Goal: Task Accomplishment & Management: Manage account settings

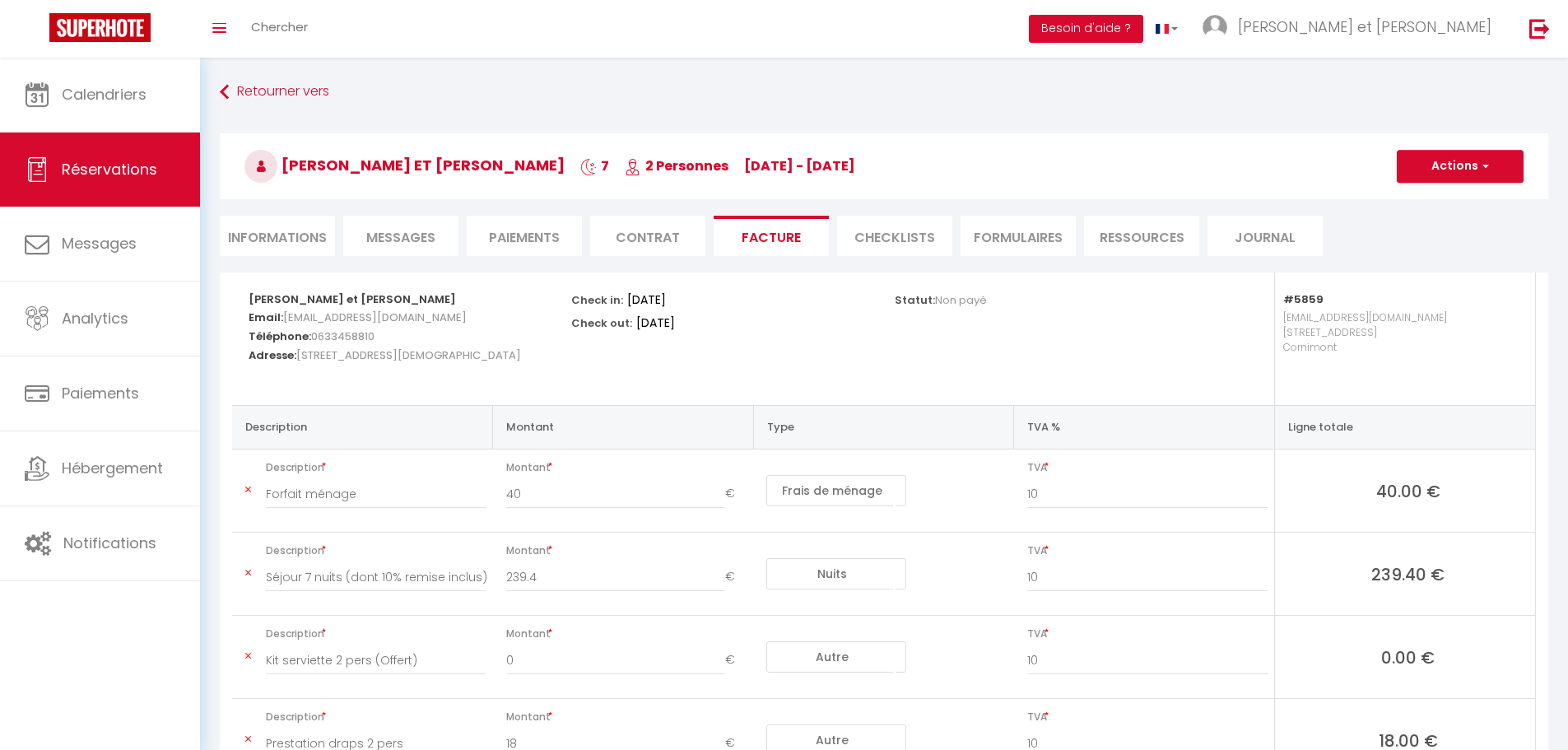
select select "cleaning"
select select "other"
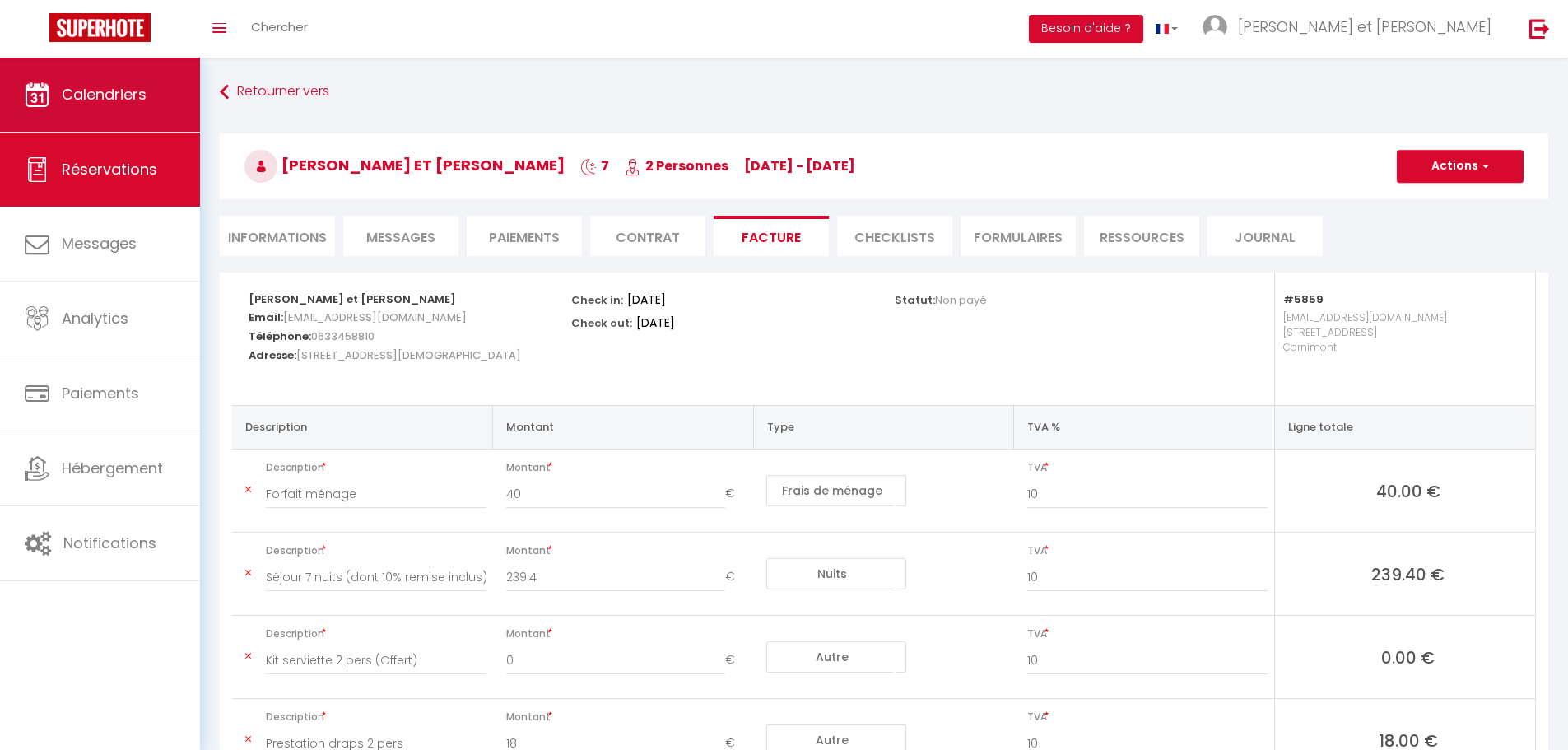
click at [113, 108] on link "Calendriers" at bounding box center [100, 94] width 200 height 74
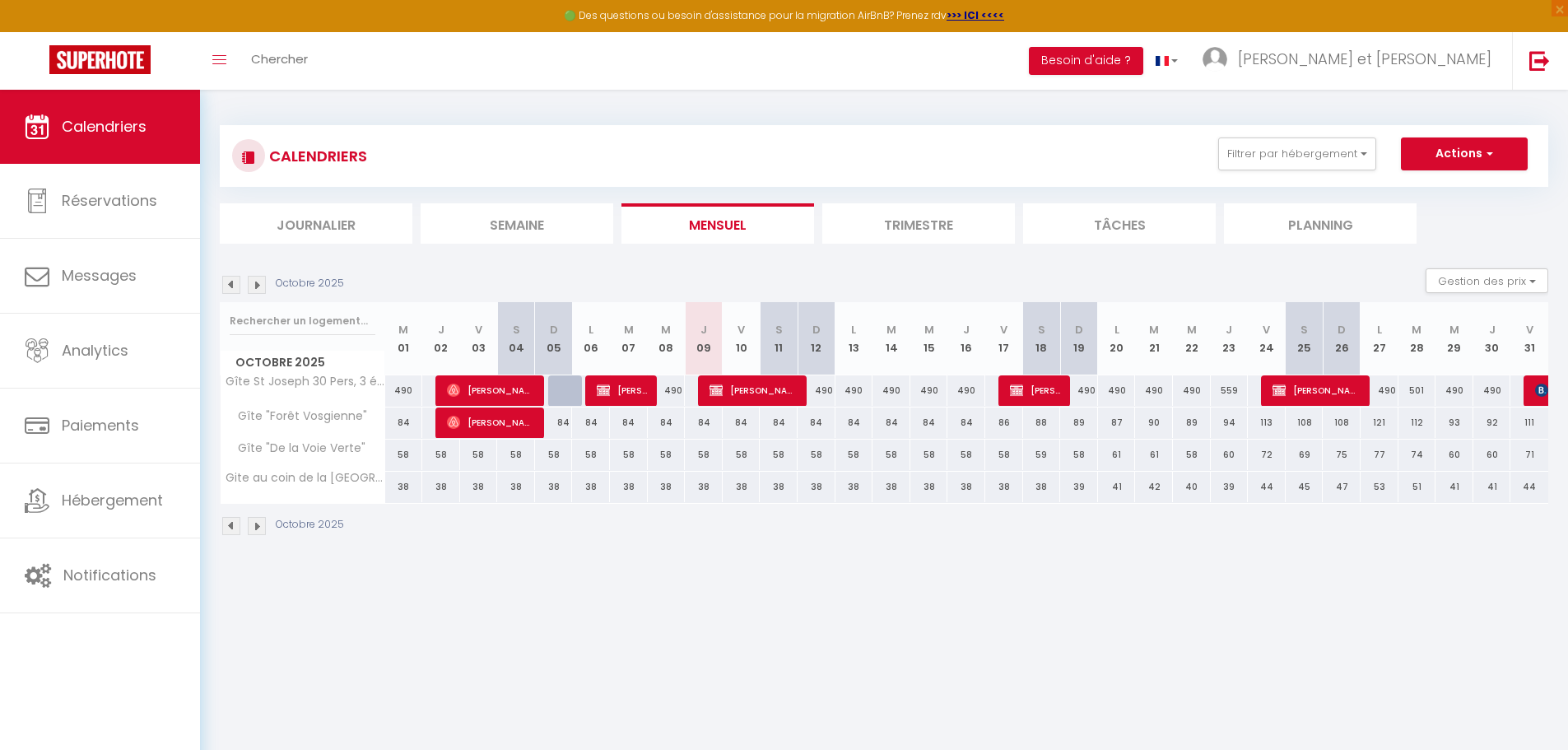
click at [898, 219] on li "Trimestre" at bounding box center [919, 223] width 193 height 40
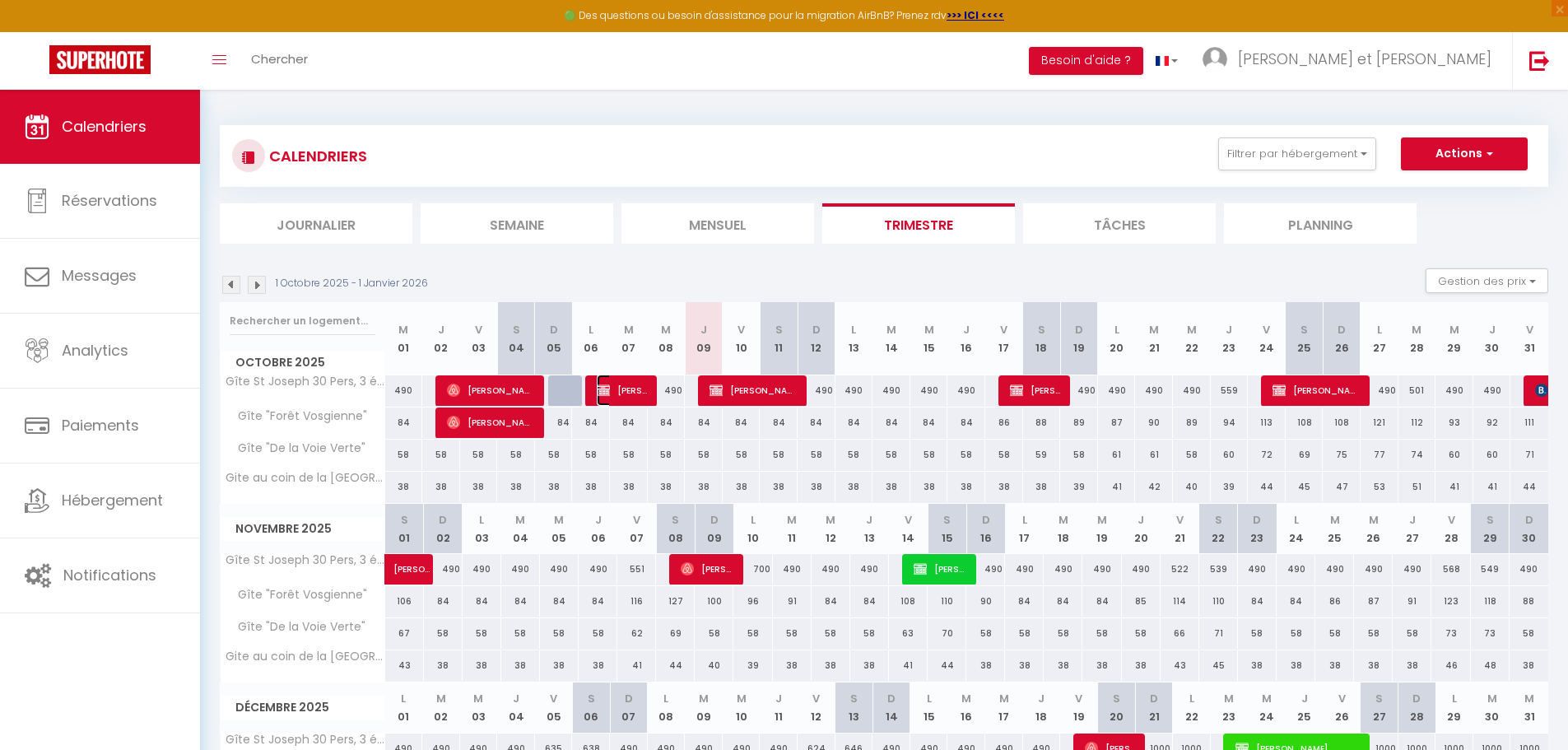
click at [633, 398] on span "[PERSON_NAME] CFDT Education Formation Recherche Publiques [GEOGRAPHIC_DATA]" at bounding box center [622, 390] width 50 height 31
select select "KO"
select select "0"
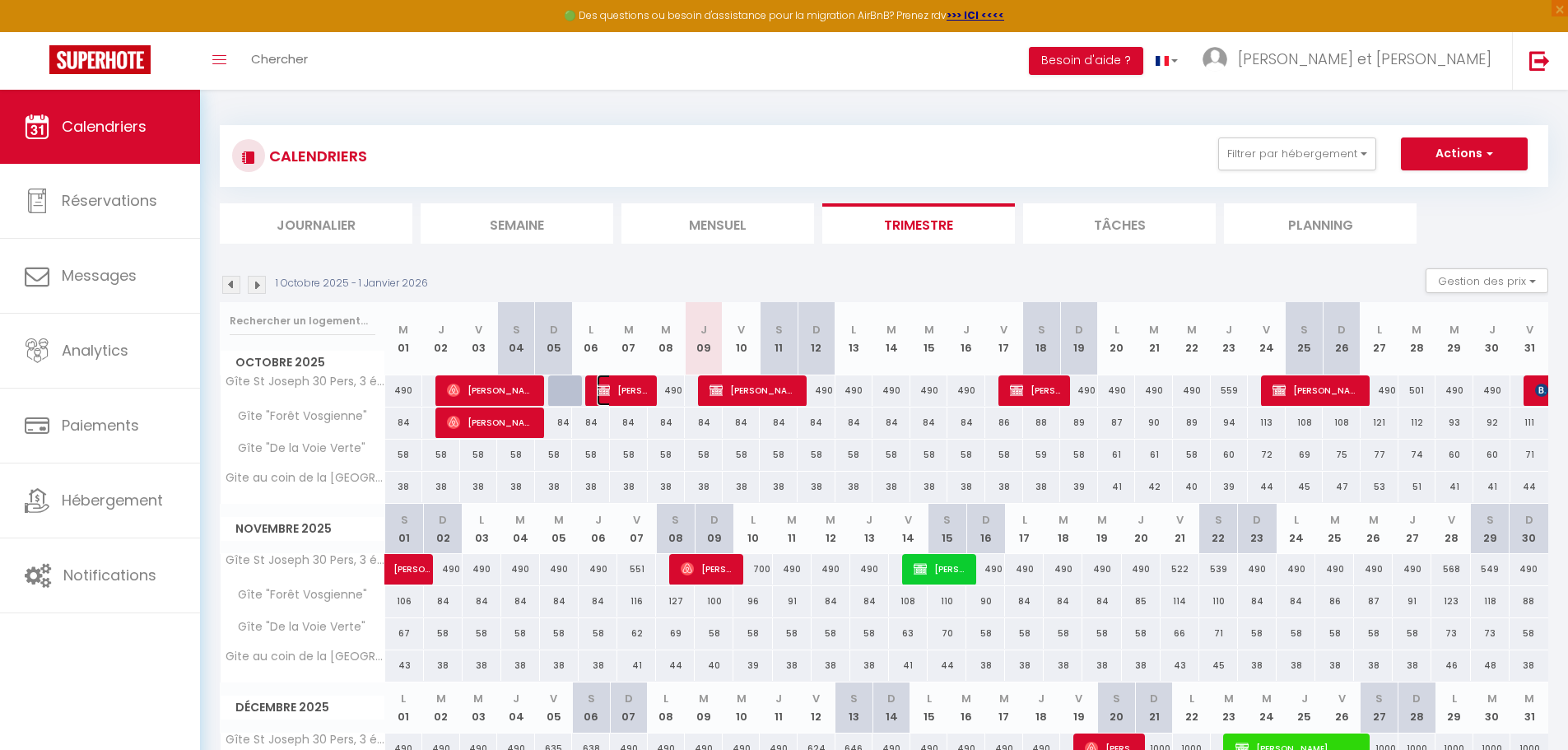
select select "1"
select select
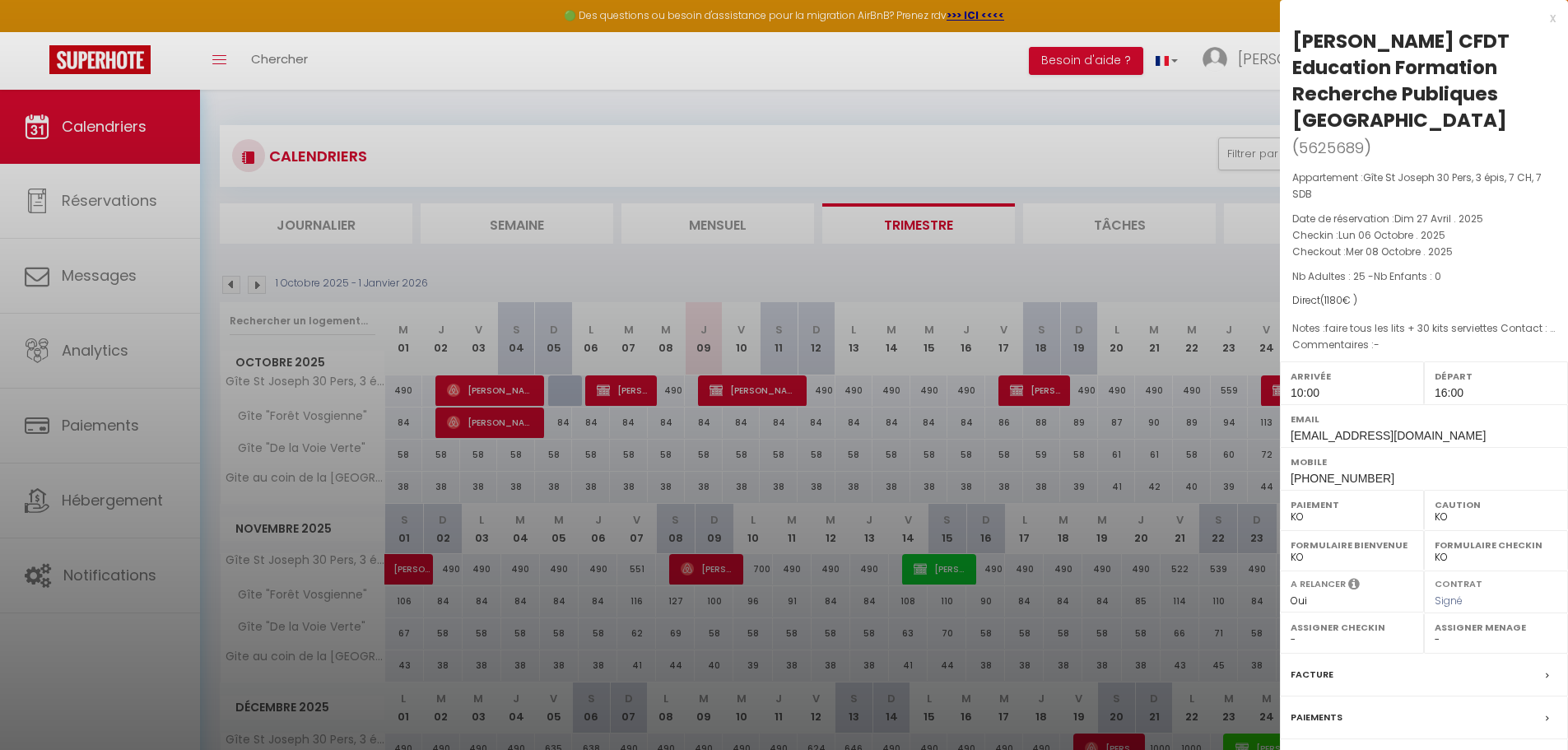
click at [1329, 681] on label "Facture" at bounding box center [1312, 675] width 43 height 17
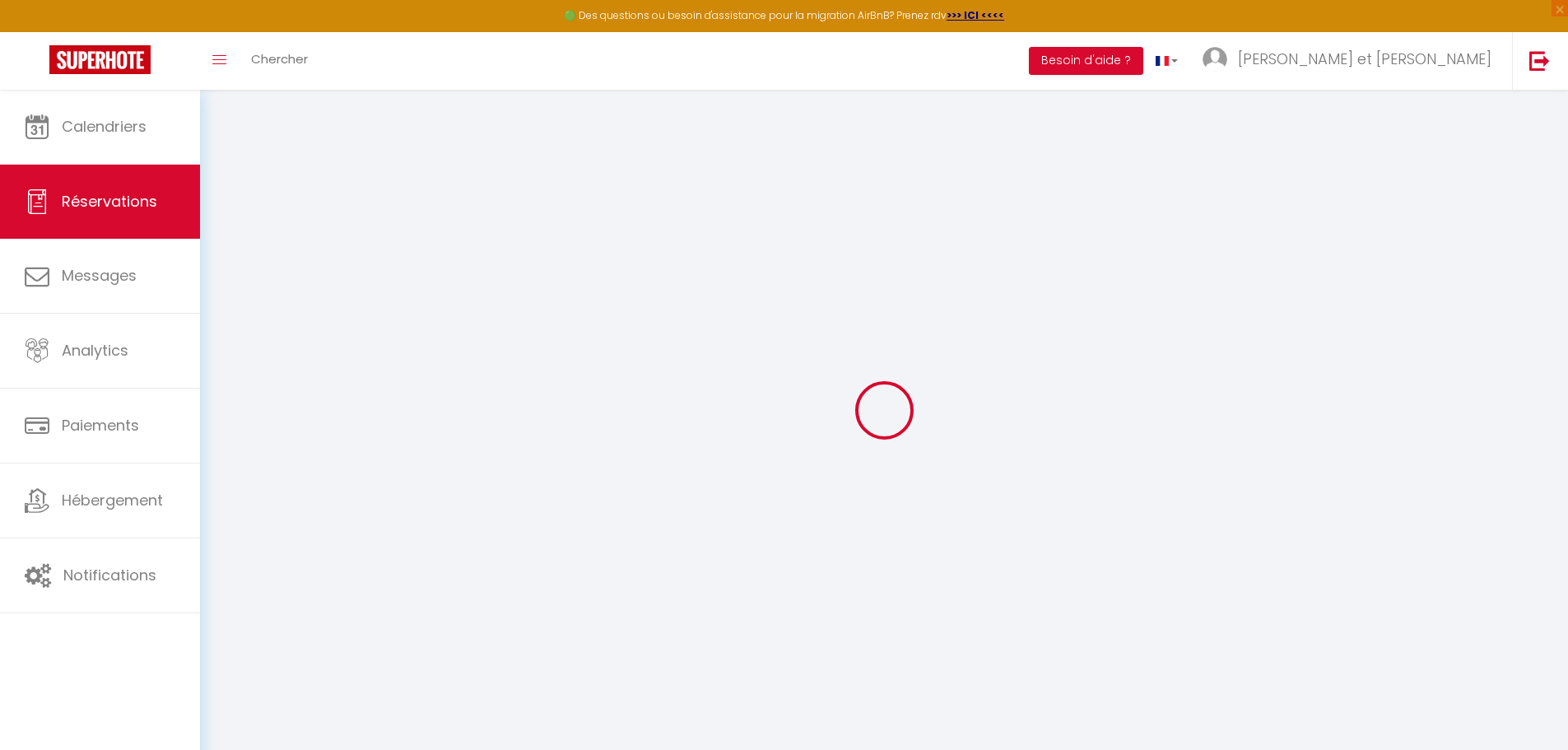
select select
checkbox input "true"
type textarea "faire tous les lits + 30 kits serviettes Contact : [PERSON_NAME] (D-2025-0506) …"
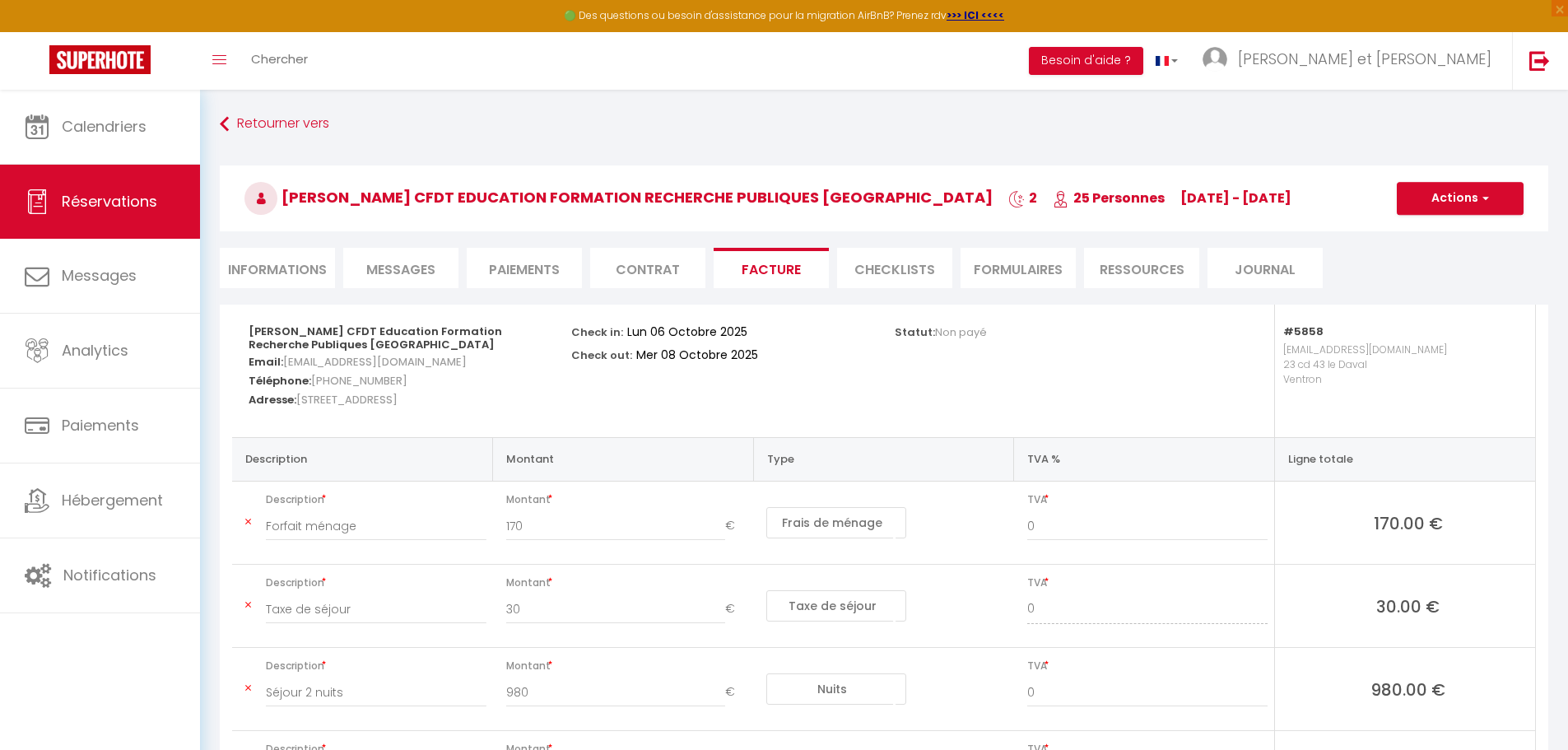
click at [533, 270] on li "Paiements" at bounding box center [524, 268] width 116 height 40
select select
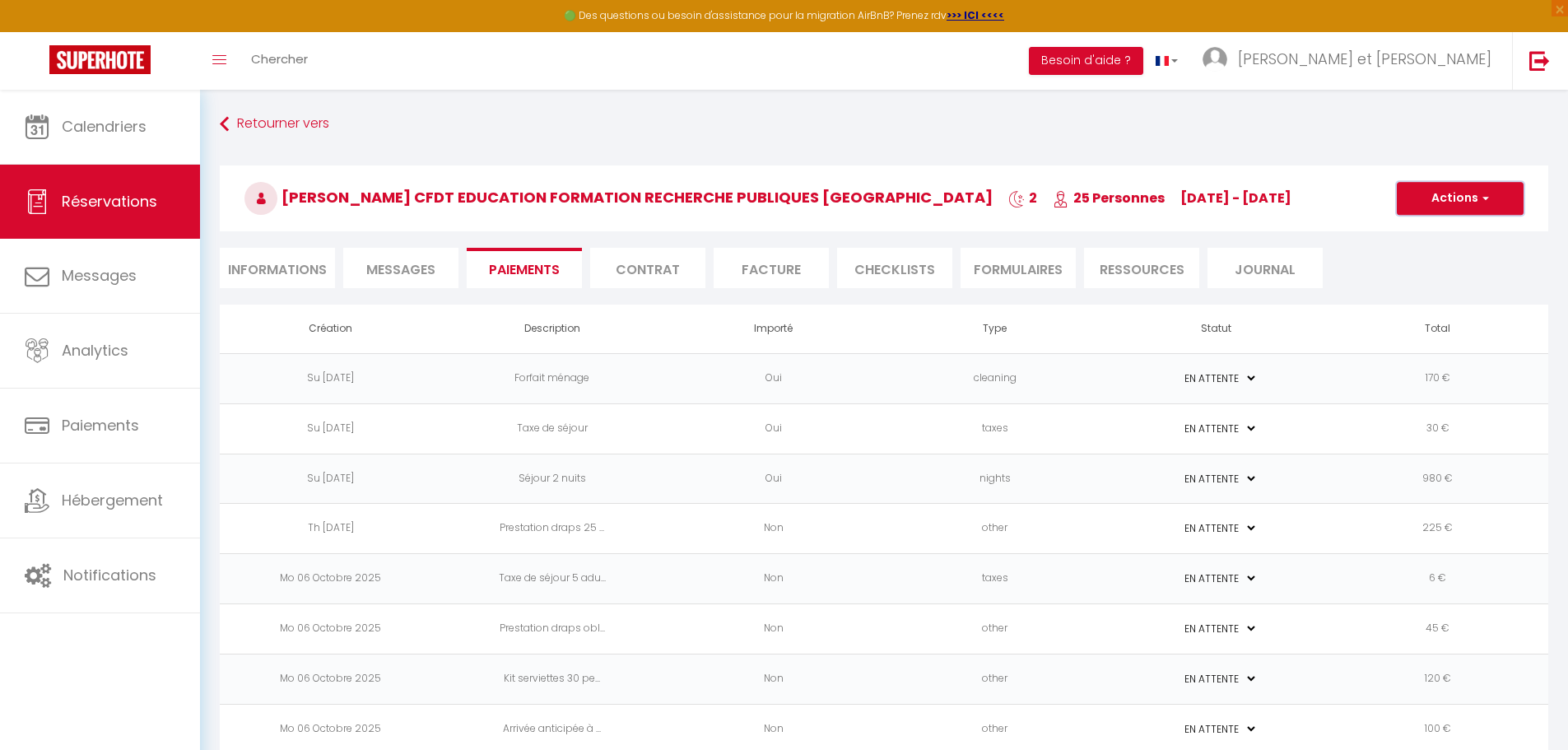
click at [1458, 196] on button "Actions" at bounding box center [1460, 198] width 127 height 33
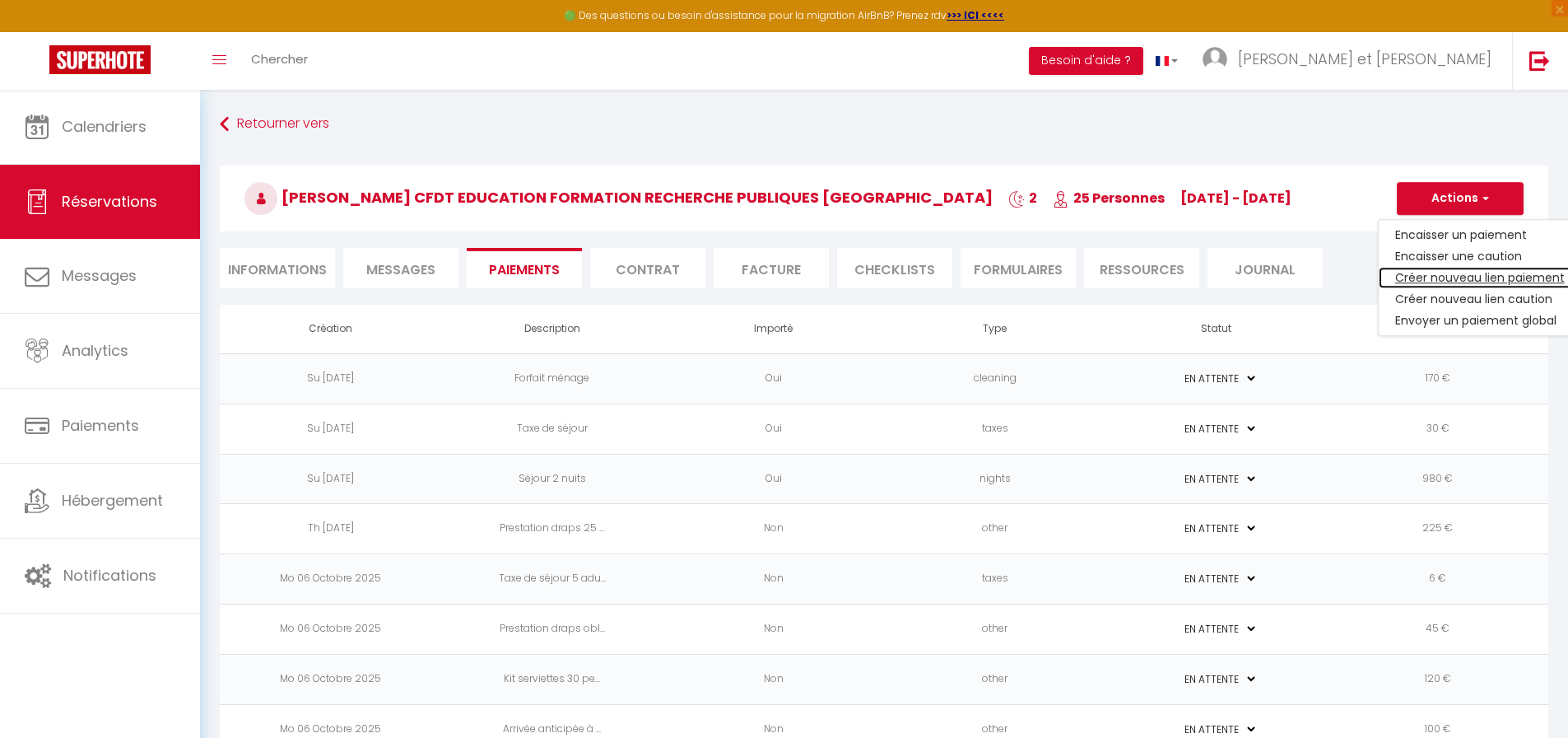
click at [1452, 276] on link "Créer nouveau lien paiement" at bounding box center [1479, 277] width 202 height 22
select select "nights"
type input "[EMAIL_ADDRESS][DOMAIN_NAME]"
select select "1556"
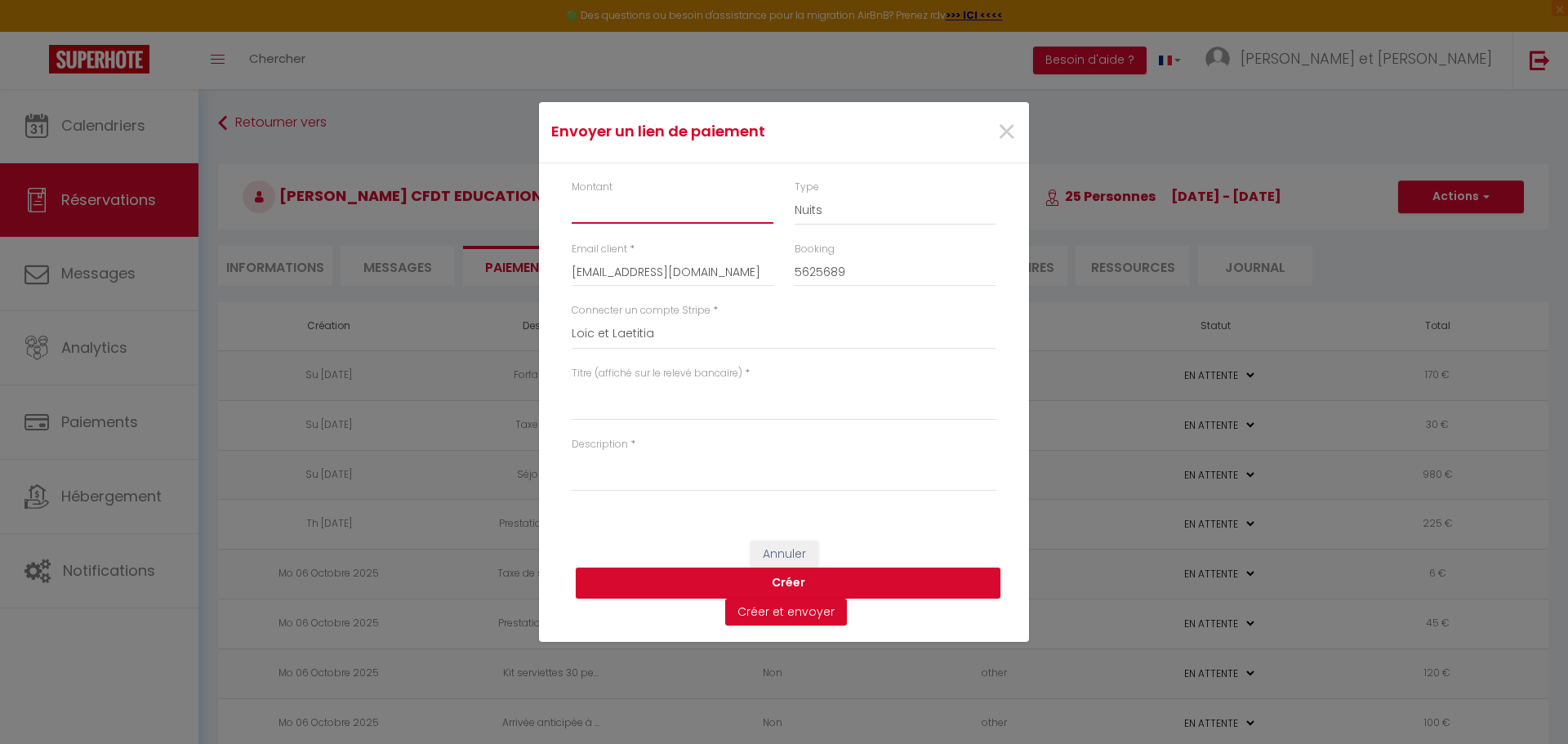
click at [699, 199] on input "Montant" at bounding box center [672, 209] width 202 height 29
type input "41.40"
click at [803, 209] on select "Nuits Frais de ménage Taxe de séjour [GEOGRAPHIC_DATA]" at bounding box center [896, 210] width 202 height 31
select select "other"
click at [795, 195] on select "Nuits Frais de ménage Taxe de séjour [GEOGRAPHIC_DATA]" at bounding box center [896, 210] width 202 height 31
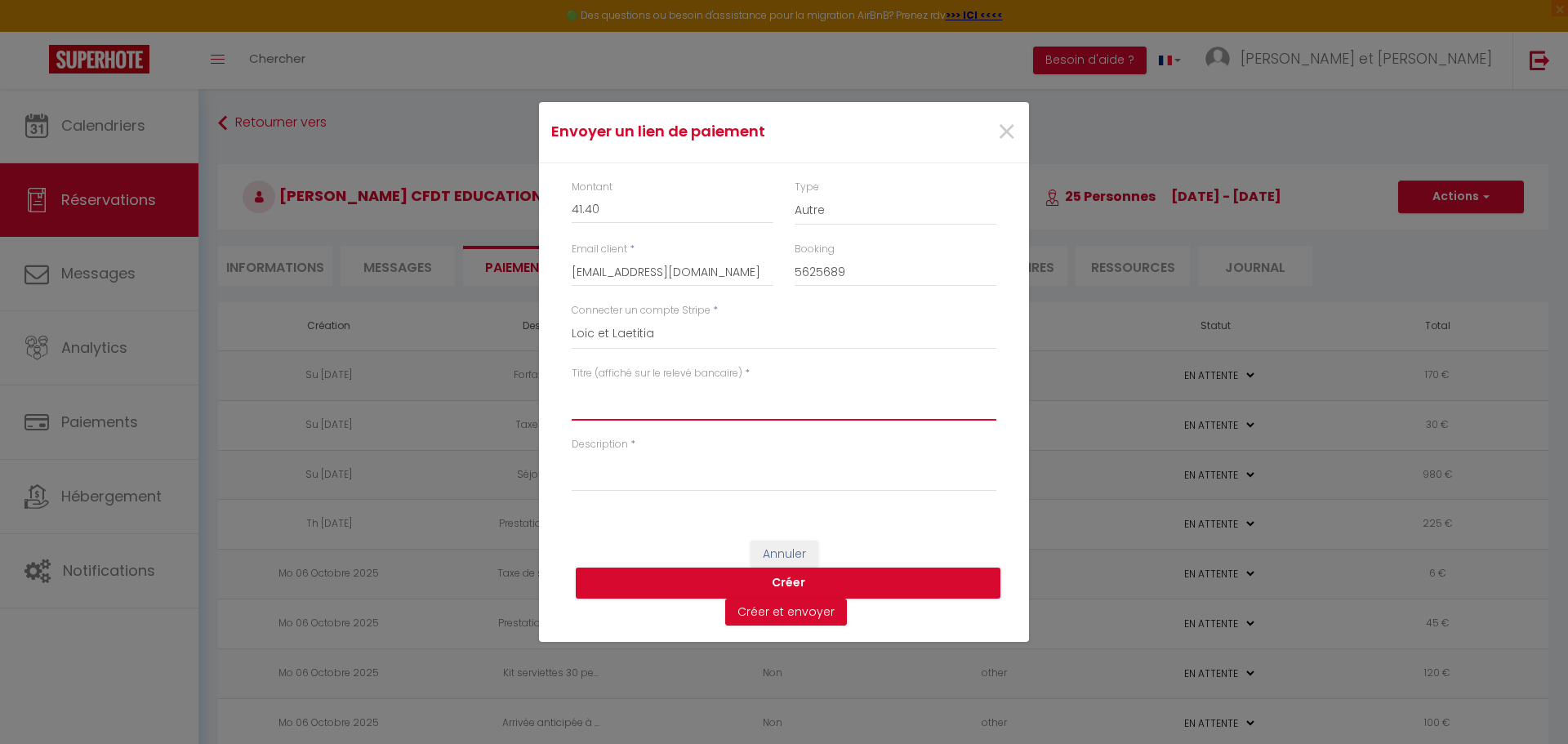
drag, startPoint x: 732, startPoint y: 416, endPoint x: 734, endPoint y: 408, distance: 8.2
click at [732, 410] on textarea "Titre (affiché sur le relevé bancaire)" at bounding box center [784, 400] width 425 height 39
drag, startPoint x: 728, startPoint y: 397, endPoint x: 615, endPoint y: 406, distance: 113.4
click at [615, 406] on textarea "Consommation éléctrique" at bounding box center [784, 400] width 425 height 39
click at [684, 389] on textarea "Consommation éléctrique" at bounding box center [784, 400] width 425 height 39
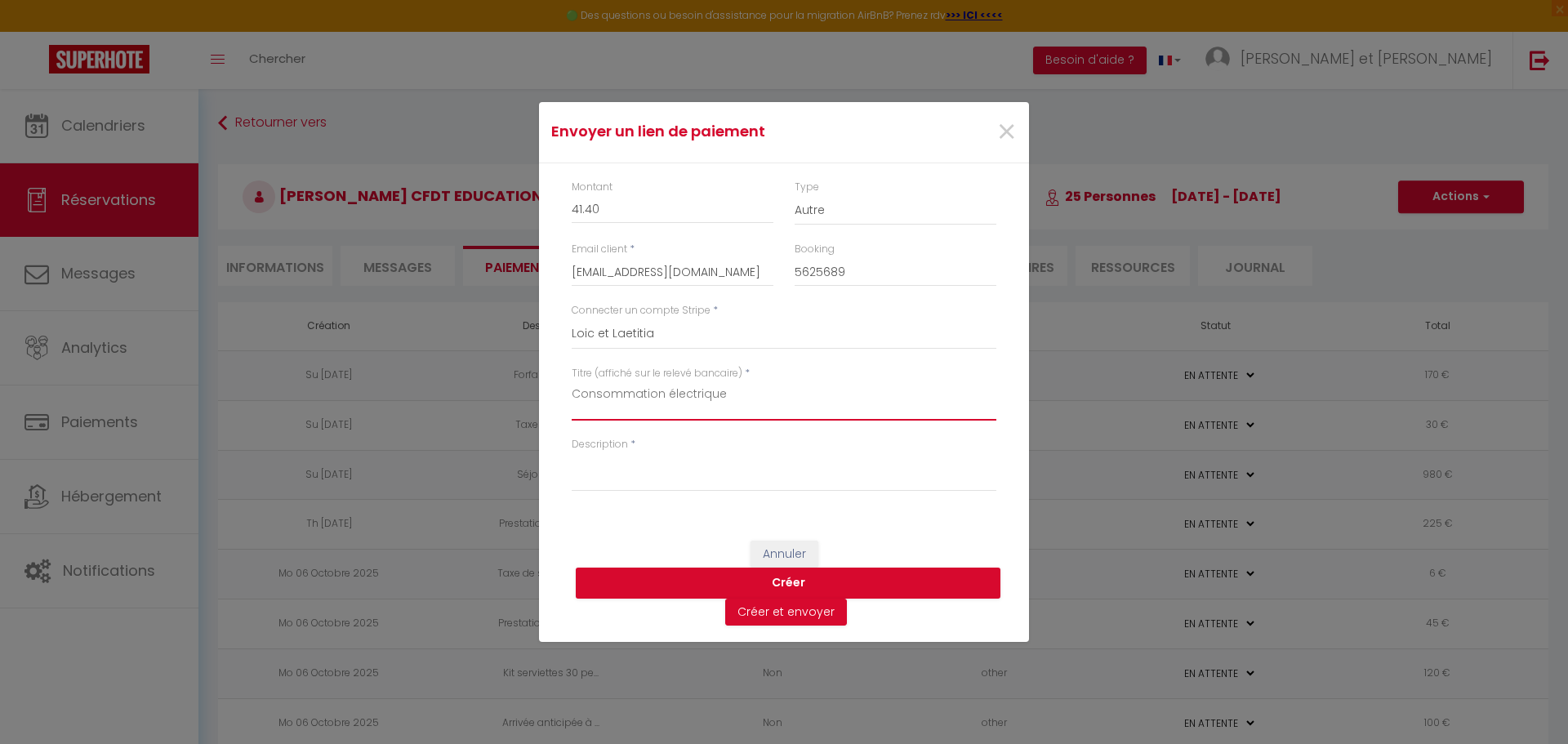
drag, startPoint x: 743, startPoint y: 392, endPoint x: 566, endPoint y: 386, distance: 177.1
click at [561, 393] on div "Titre (affiché sur le relevé bancaire) * Consommation électrique" at bounding box center [784, 401] width 446 height 71
type textarea "Consommation électrique"
click at [612, 474] on textarea "Description" at bounding box center [784, 472] width 425 height 39
paste textarea "Consommation électrique"
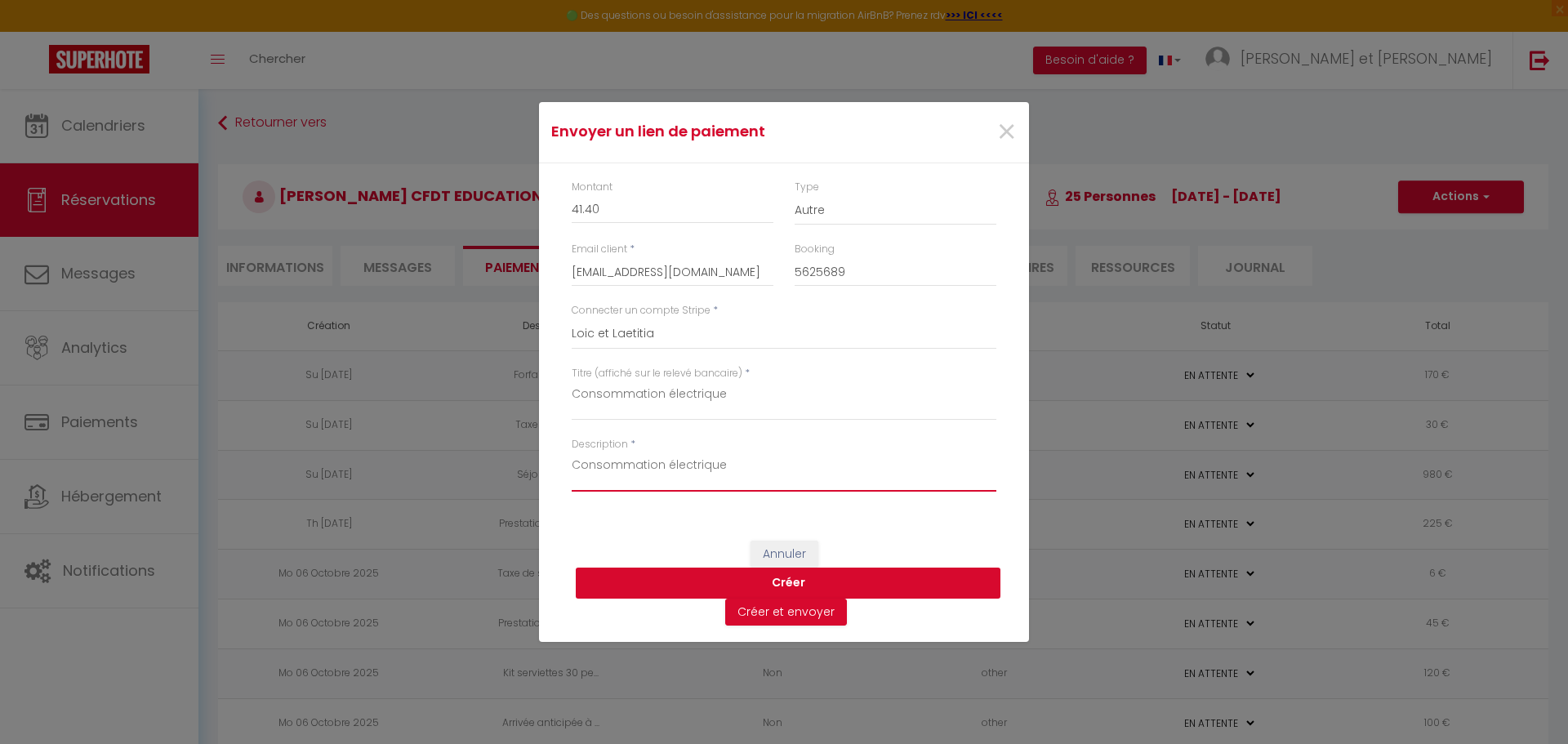
type textarea "Consommation électrique"
click at [778, 590] on button "Créer" at bounding box center [788, 584] width 425 height 31
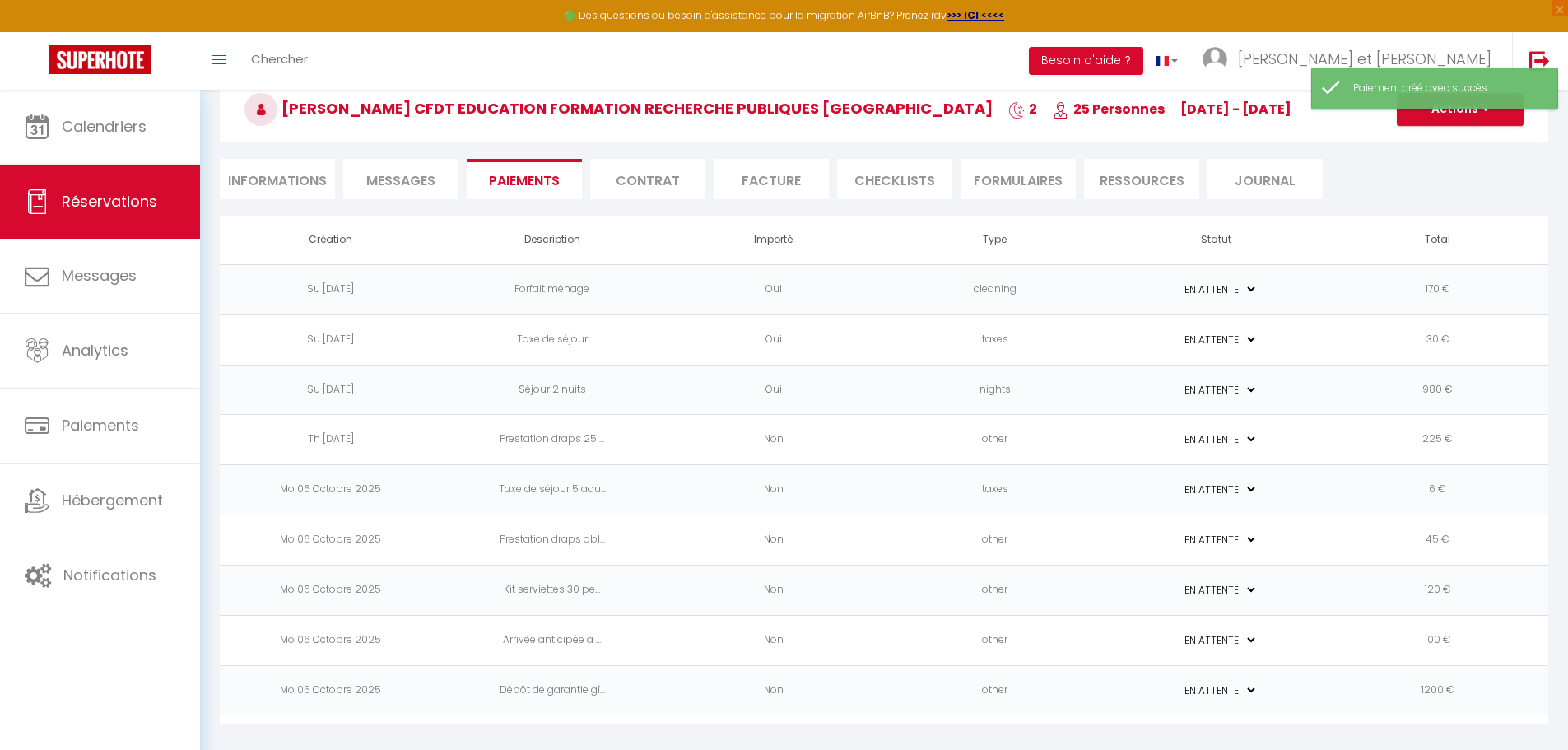
scroll to position [90, 0]
click at [1252, 288] on select "PAYÉ EN ATTENTE" at bounding box center [1216, 289] width 83 height 16
select select "1"
click at [1175, 281] on select "PAYÉ EN ATTENTE" at bounding box center [1216, 289] width 83 height 16
select select "0"
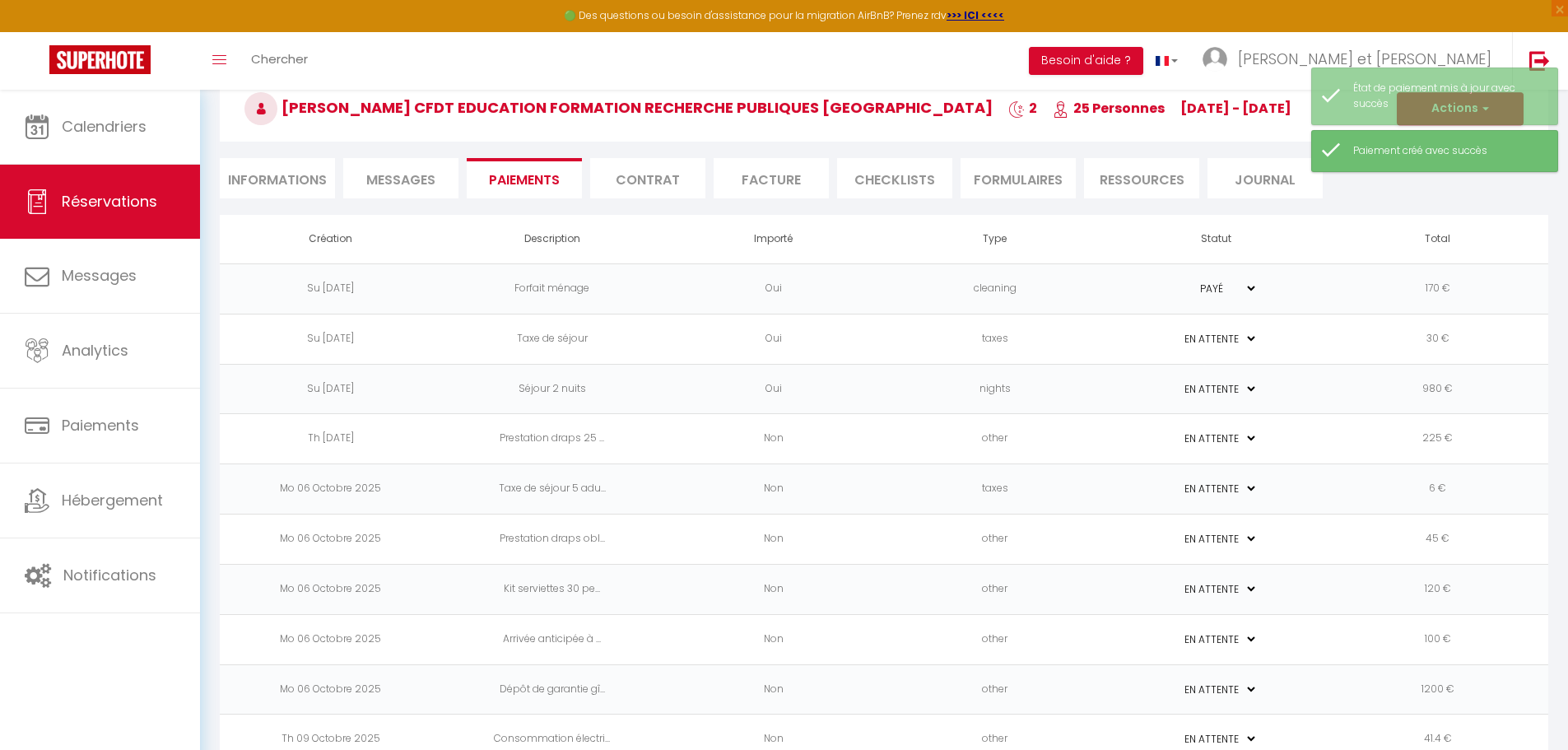
click at [1245, 337] on select "PAYÉ EN ATTENTE" at bounding box center [1216, 339] width 83 height 16
select select "1"
click at [1175, 331] on select "PAYÉ EN ATTENTE" at bounding box center [1216, 339] width 83 height 16
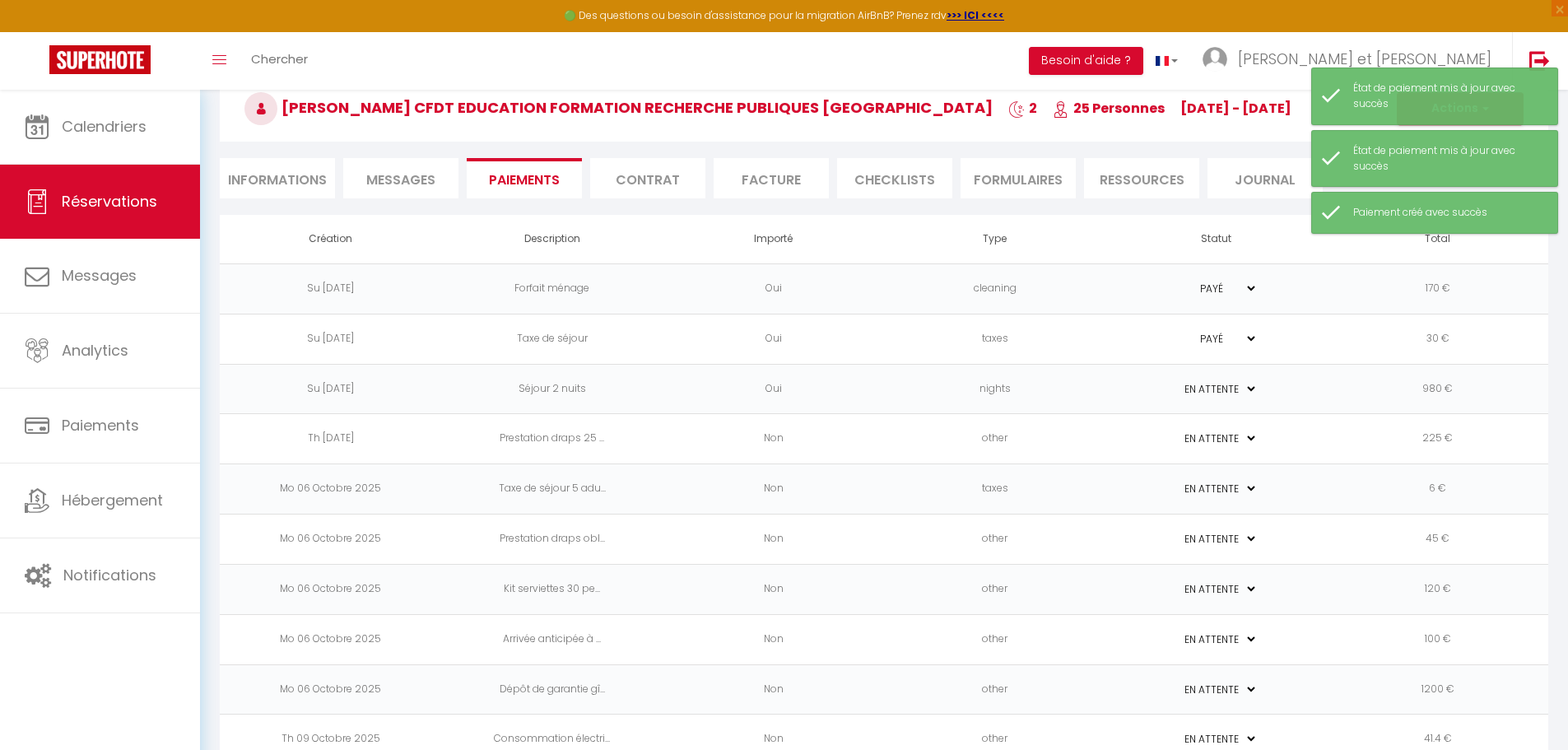
click at [1242, 396] on select "PAYÉ EN ATTENTE" at bounding box center [1216, 389] width 83 height 16
select select "1"
click at [1175, 382] on select "PAYÉ EN ATTENTE" at bounding box center [1216, 389] width 83 height 16
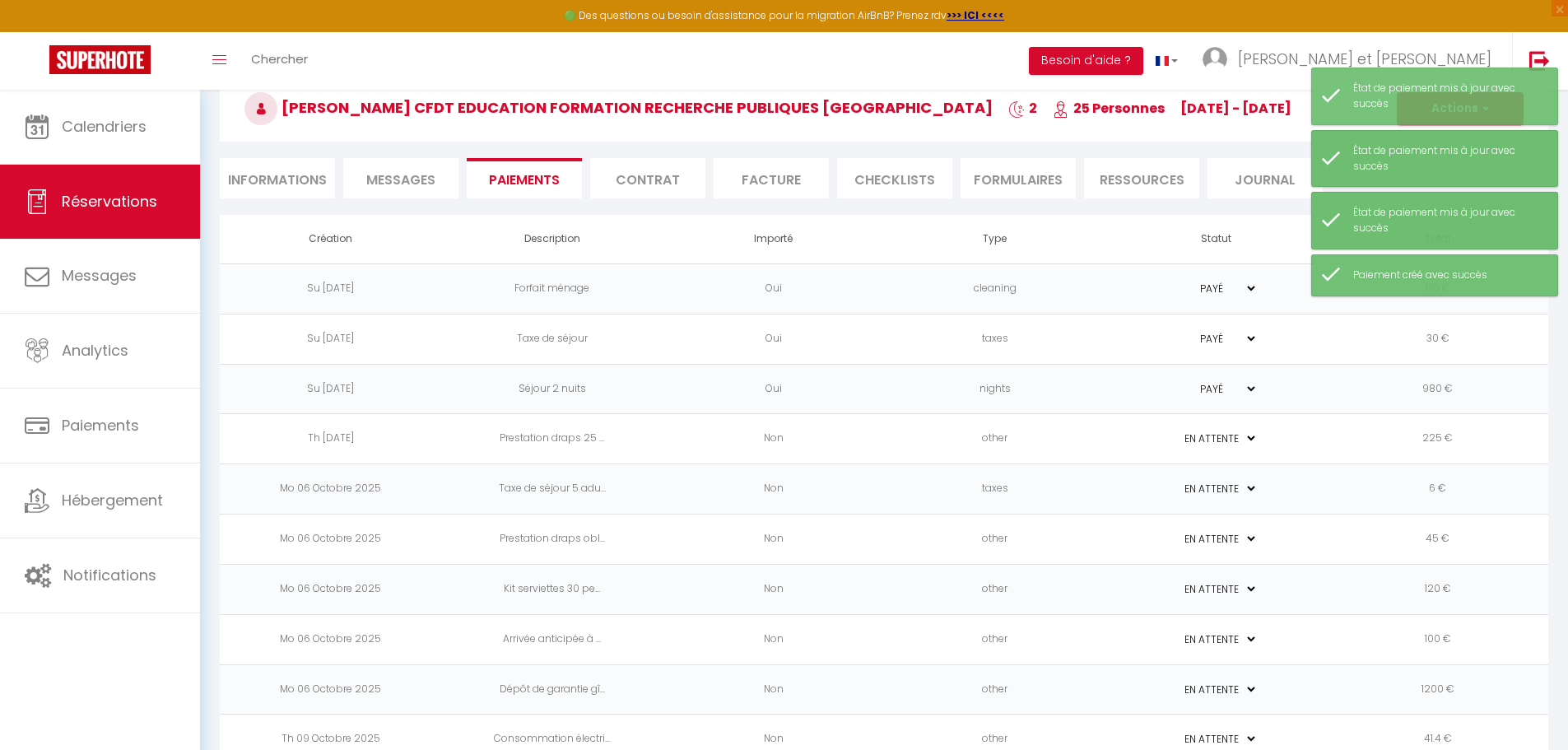
click at [1237, 436] on select "PAYÉ EN ATTENTE" at bounding box center [1216, 439] width 83 height 16
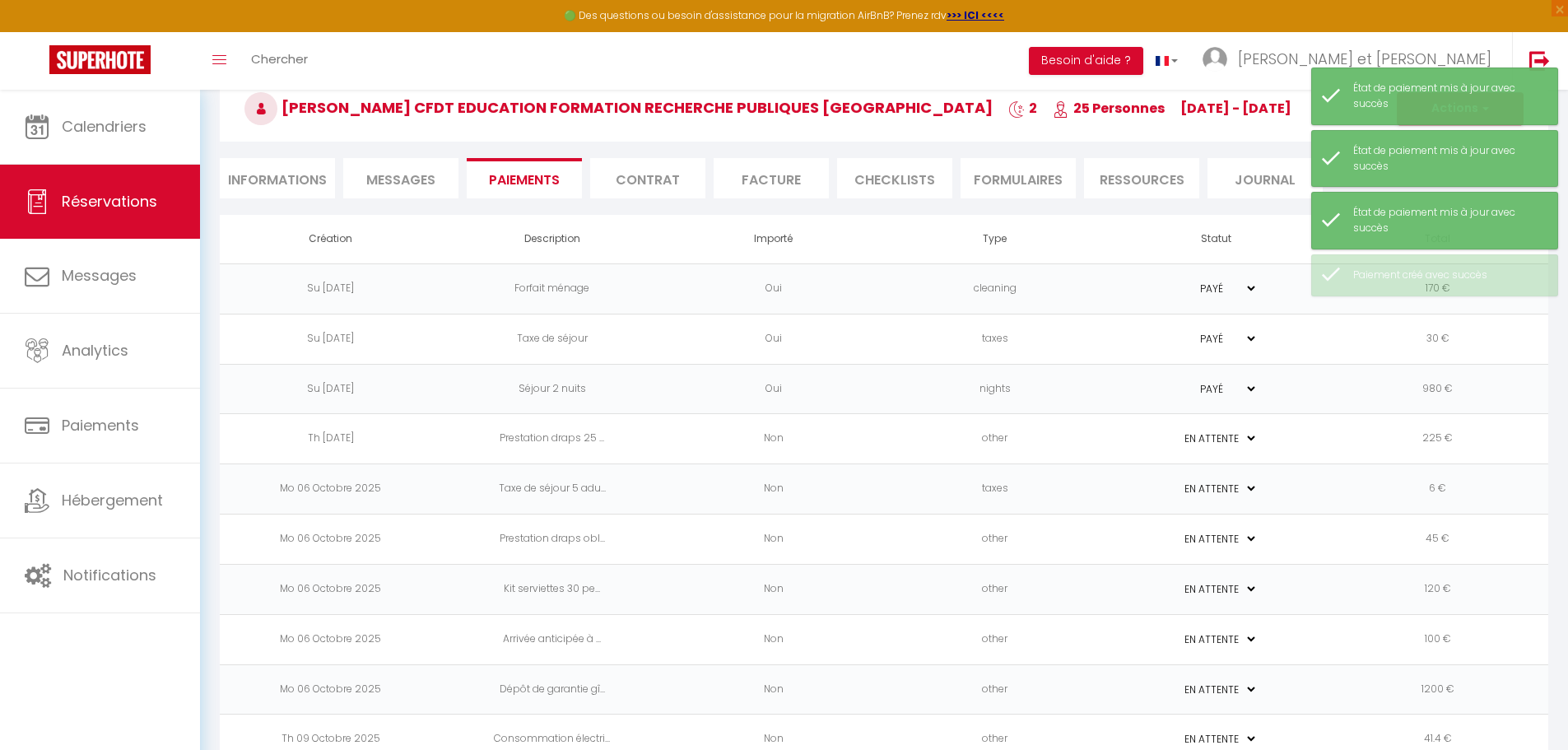
select select "1"
click at [1175, 431] on select "PAYÉ EN ATTENTE" at bounding box center [1216, 439] width 83 height 16
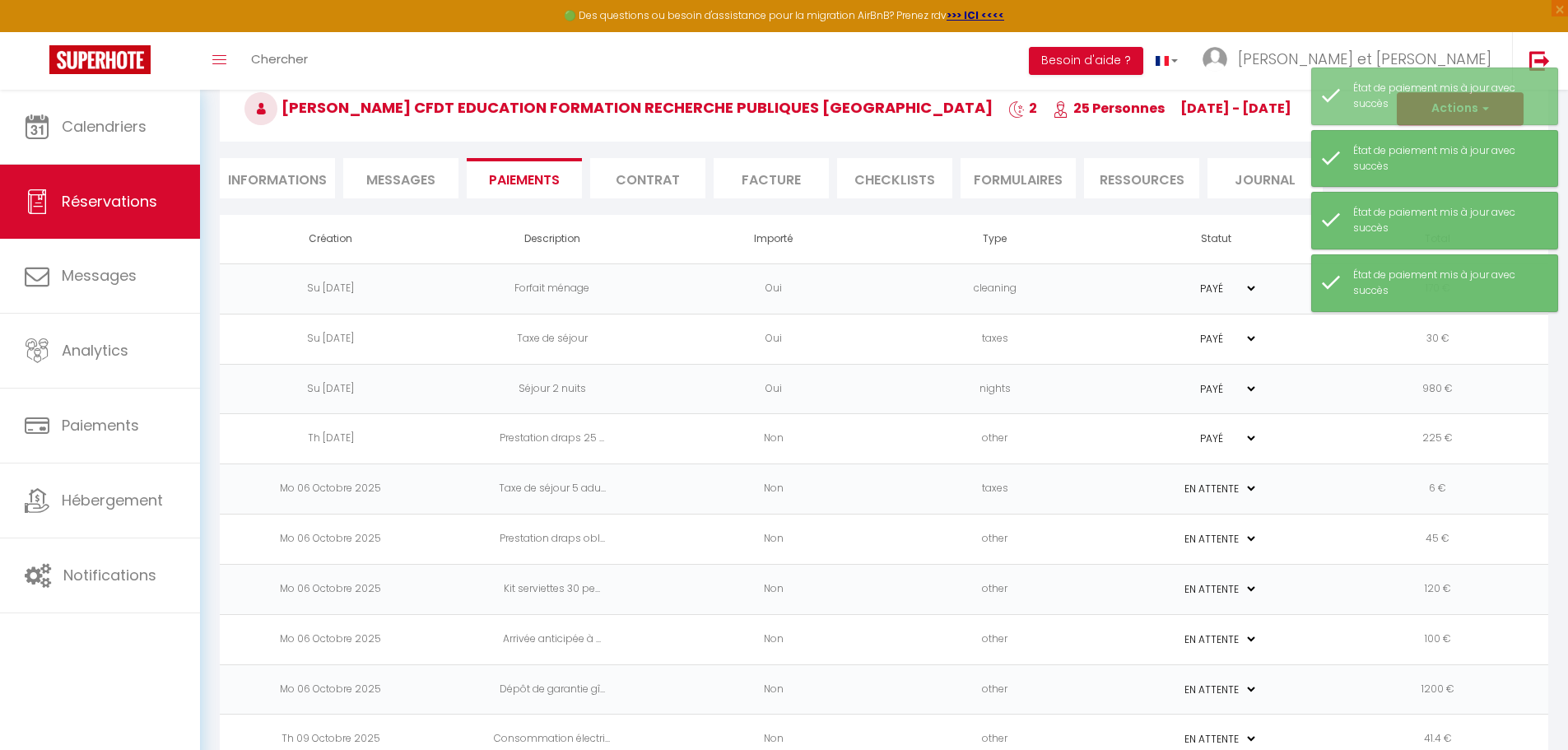
click at [1234, 488] on select "PAYÉ EN ATTENTE" at bounding box center [1216, 488] width 83 height 16
select select "1"
click at [1175, 481] on select "PAYÉ EN ATTENTE" at bounding box center [1216, 488] width 83 height 16
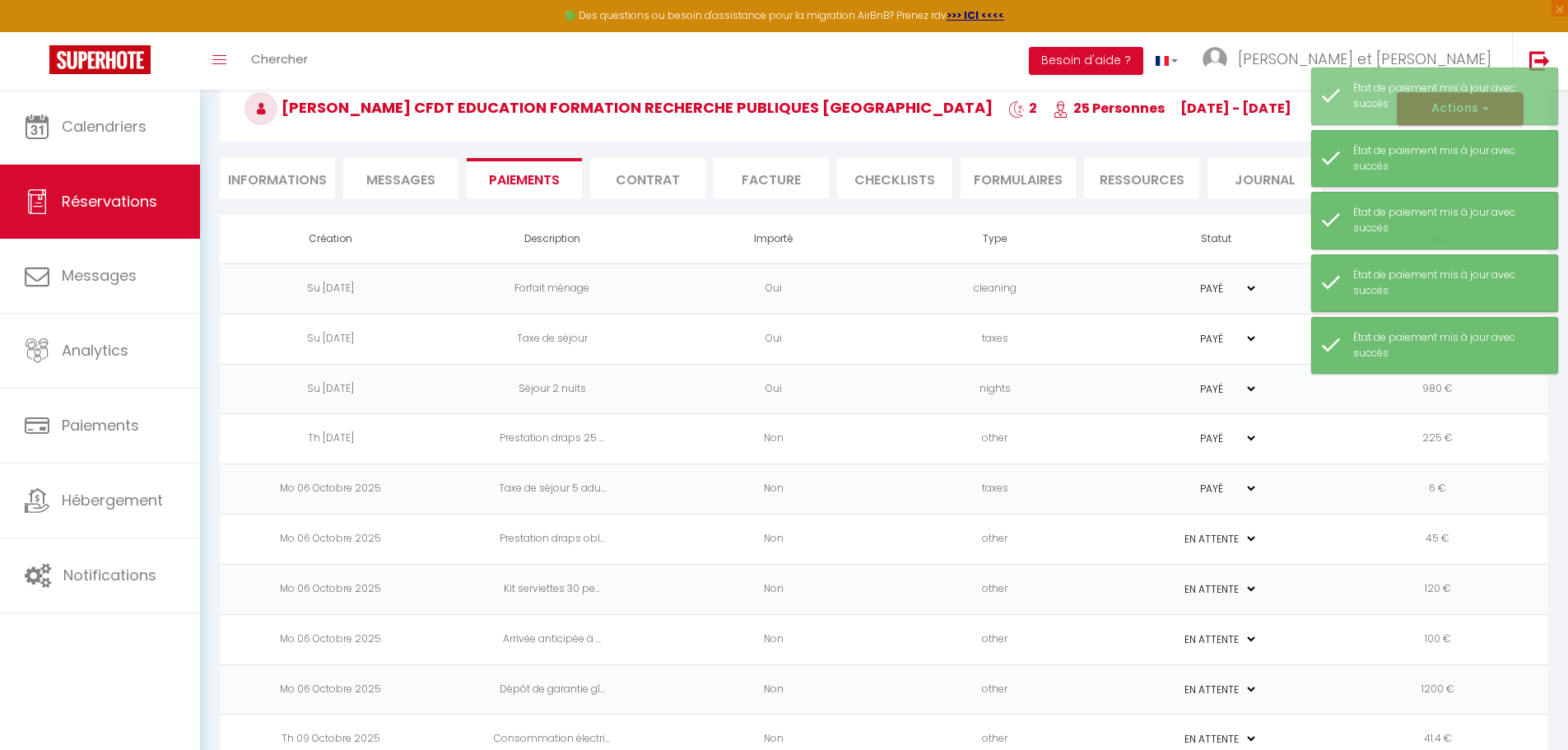
click at [1224, 533] on select "PAYÉ EN ATTENTE" at bounding box center [1216, 539] width 83 height 16
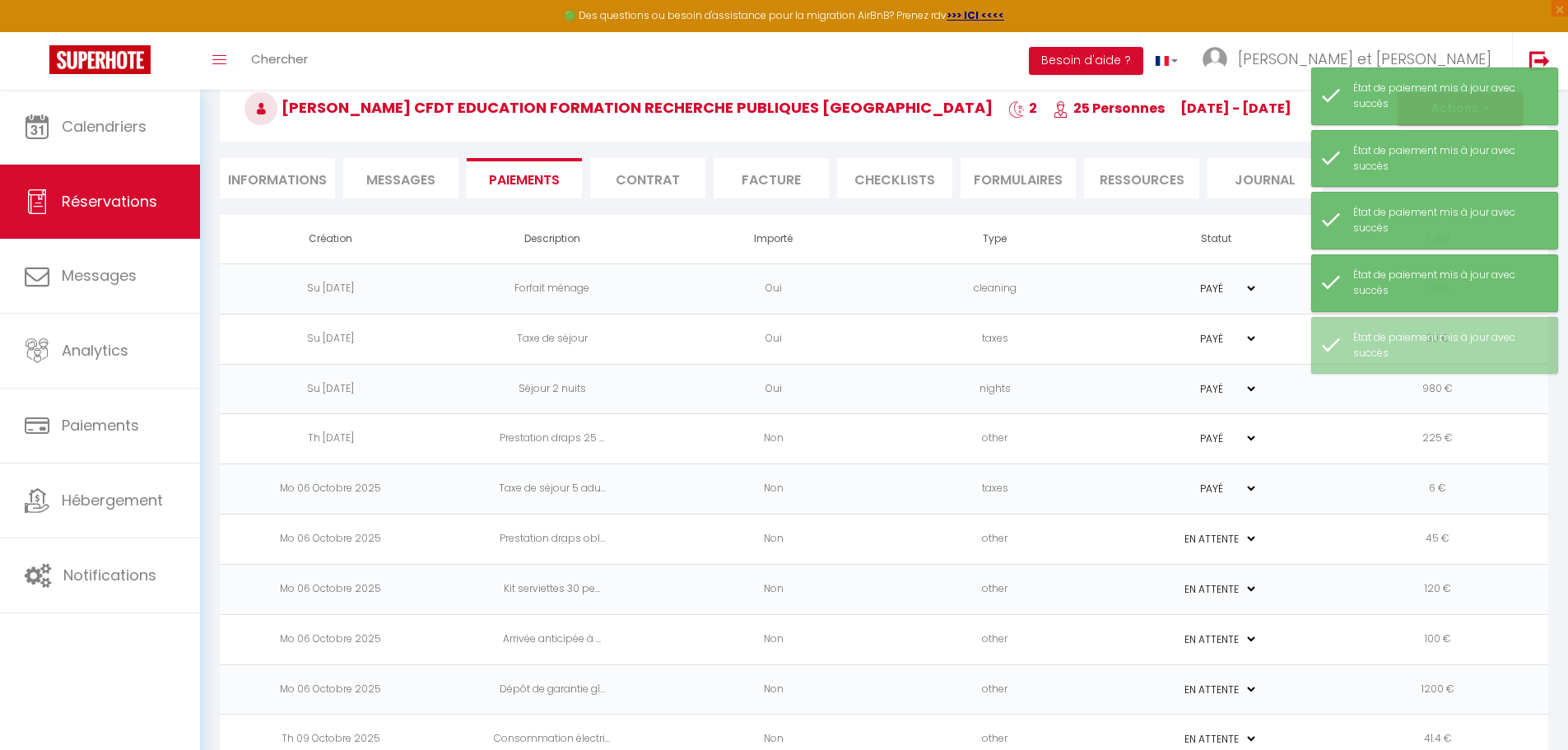
select select "1"
click at [1175, 531] on select "PAYÉ EN ATTENTE" at bounding box center [1216, 539] width 83 height 16
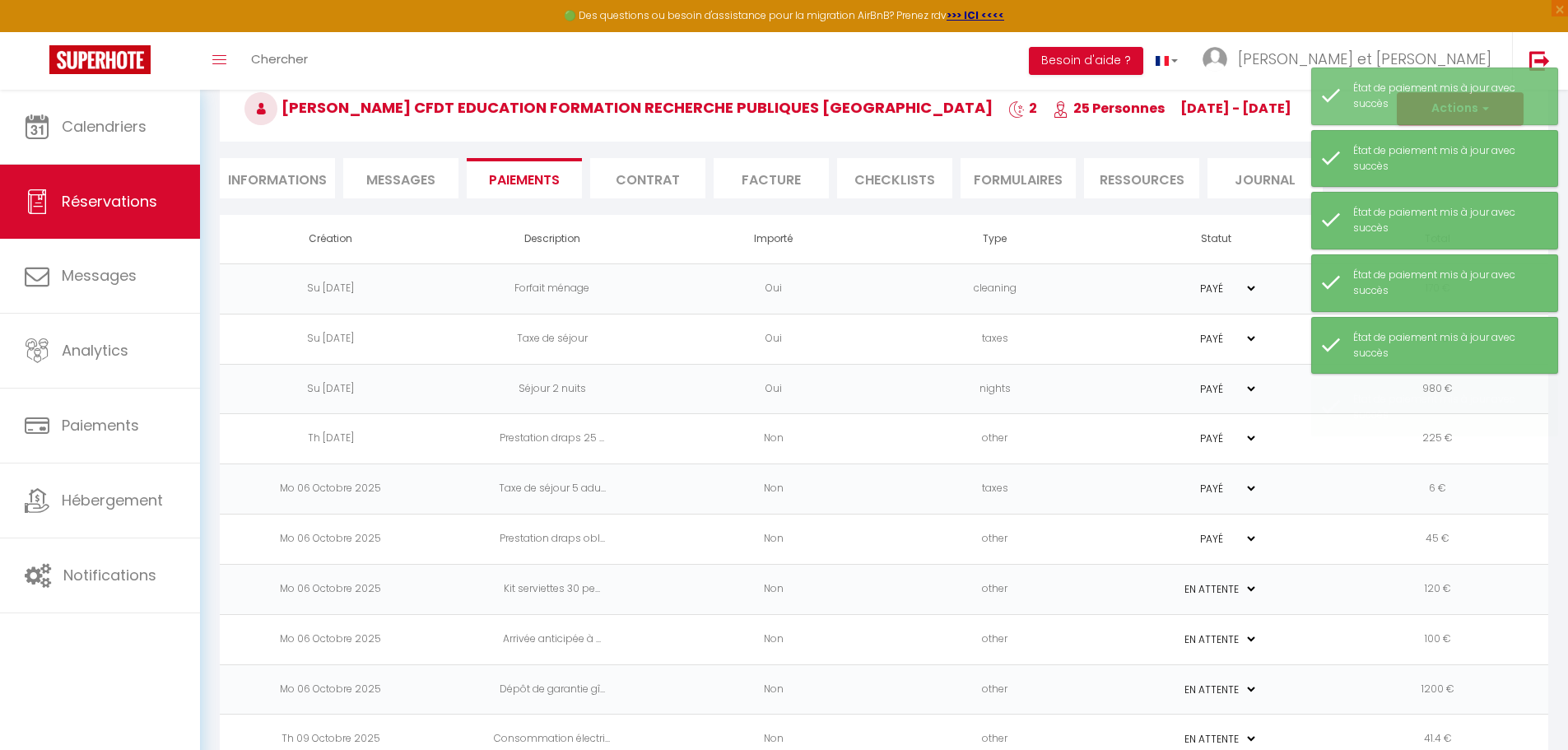
scroll to position [133, 0]
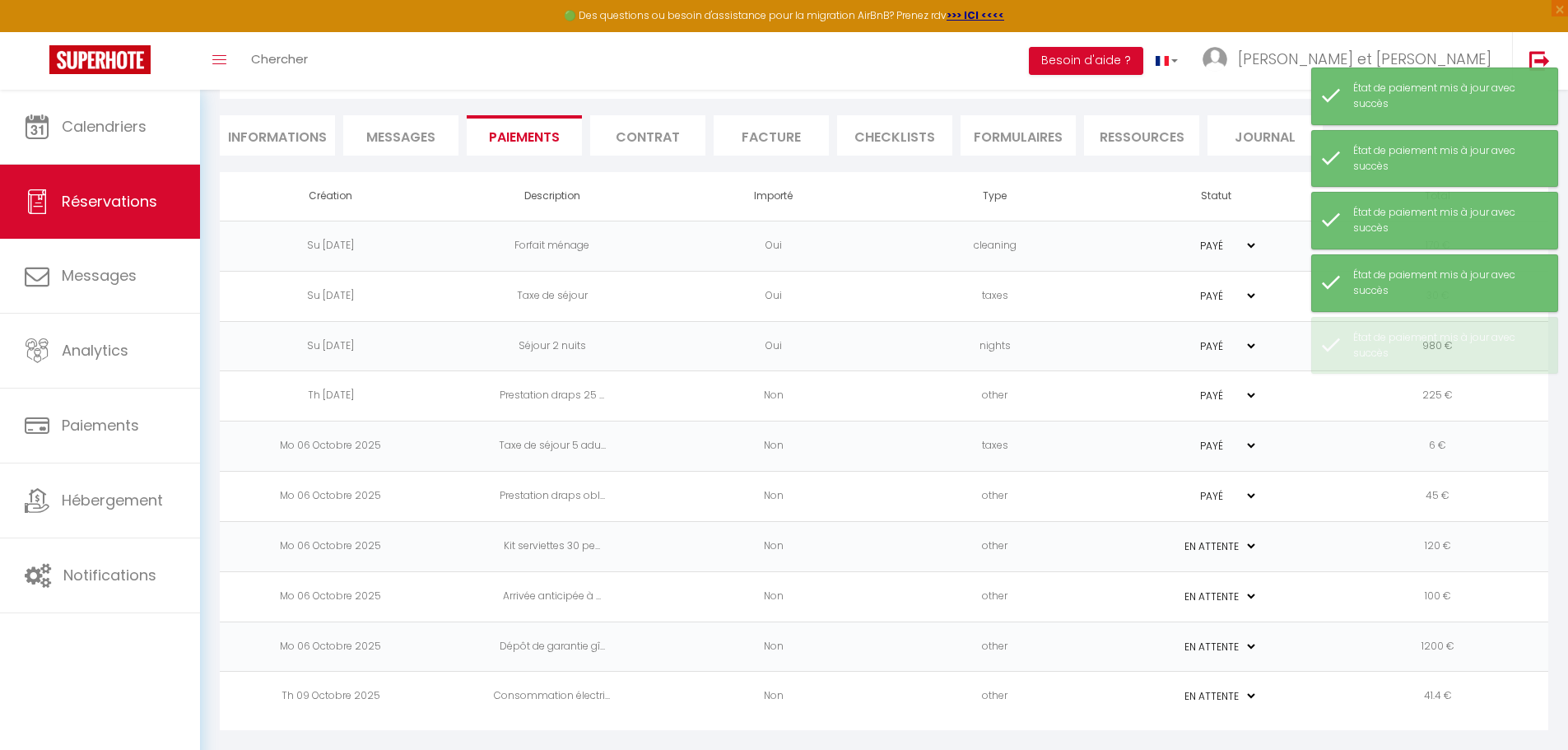
click at [1227, 550] on select "PAYÉ EN ATTENTE" at bounding box center [1216, 547] width 83 height 16
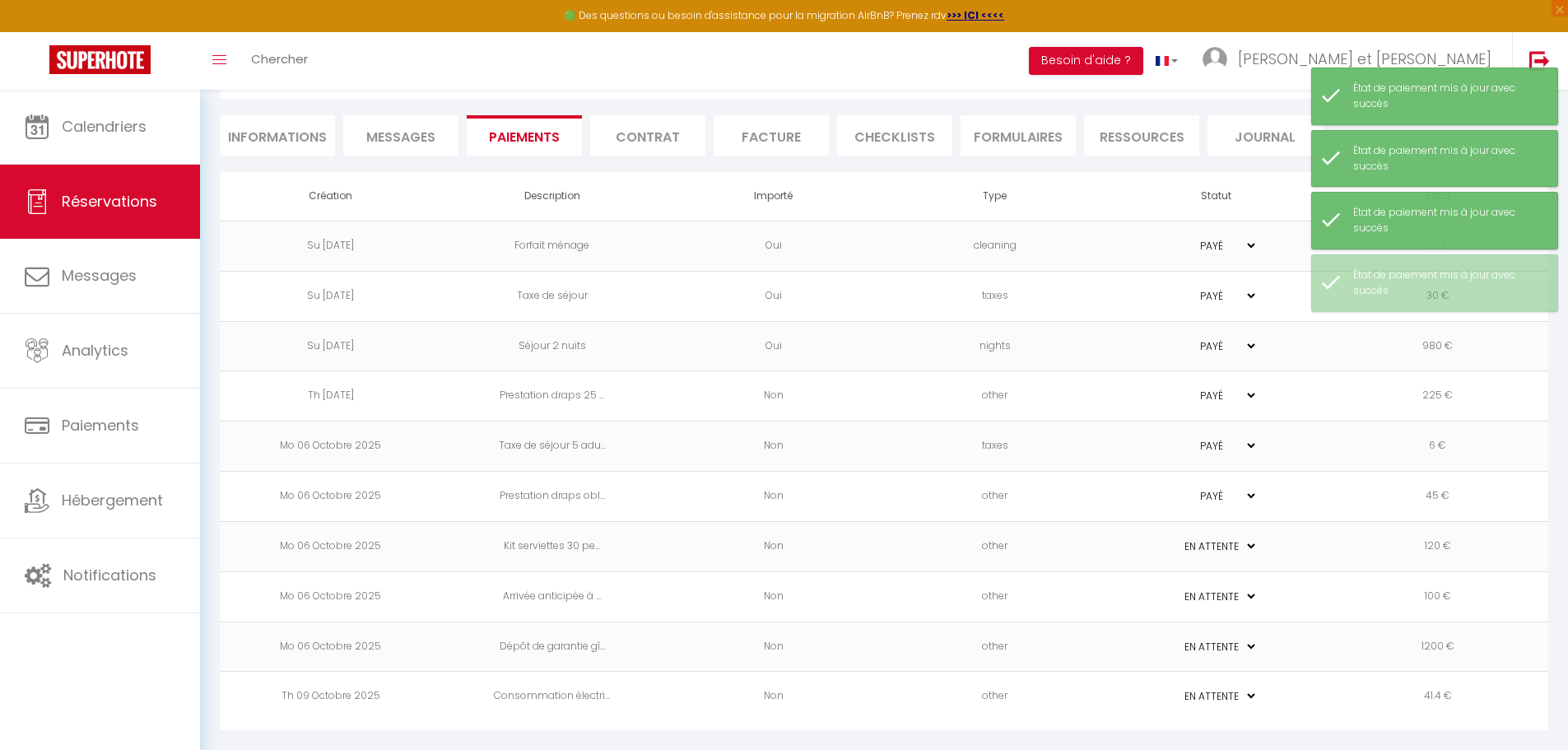
select select "1"
click at [1175, 539] on select "PAYÉ EN ATTENTE" at bounding box center [1216, 547] width 83 height 16
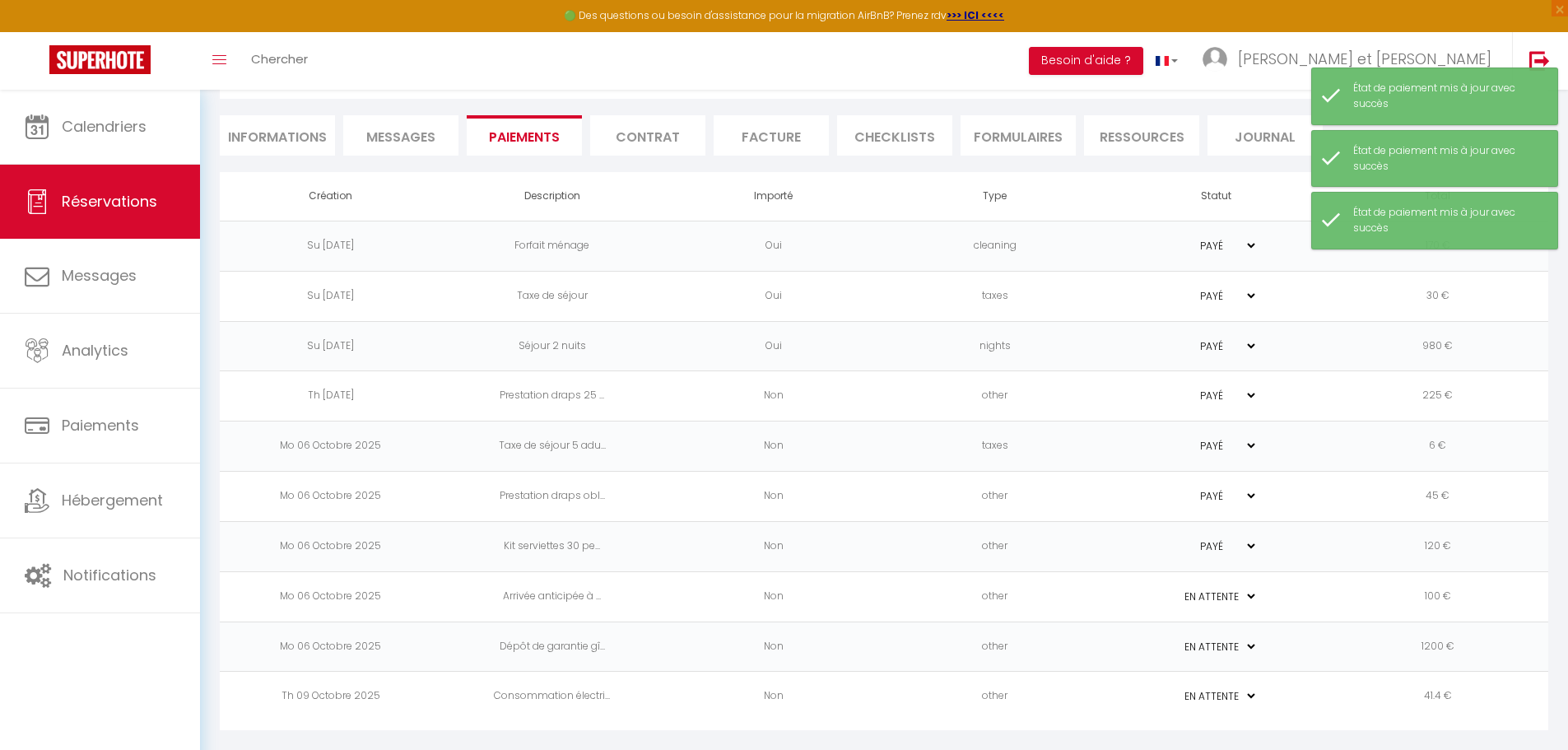
click at [1221, 598] on select "PAYÉ EN ATTENTE" at bounding box center [1216, 596] width 83 height 16
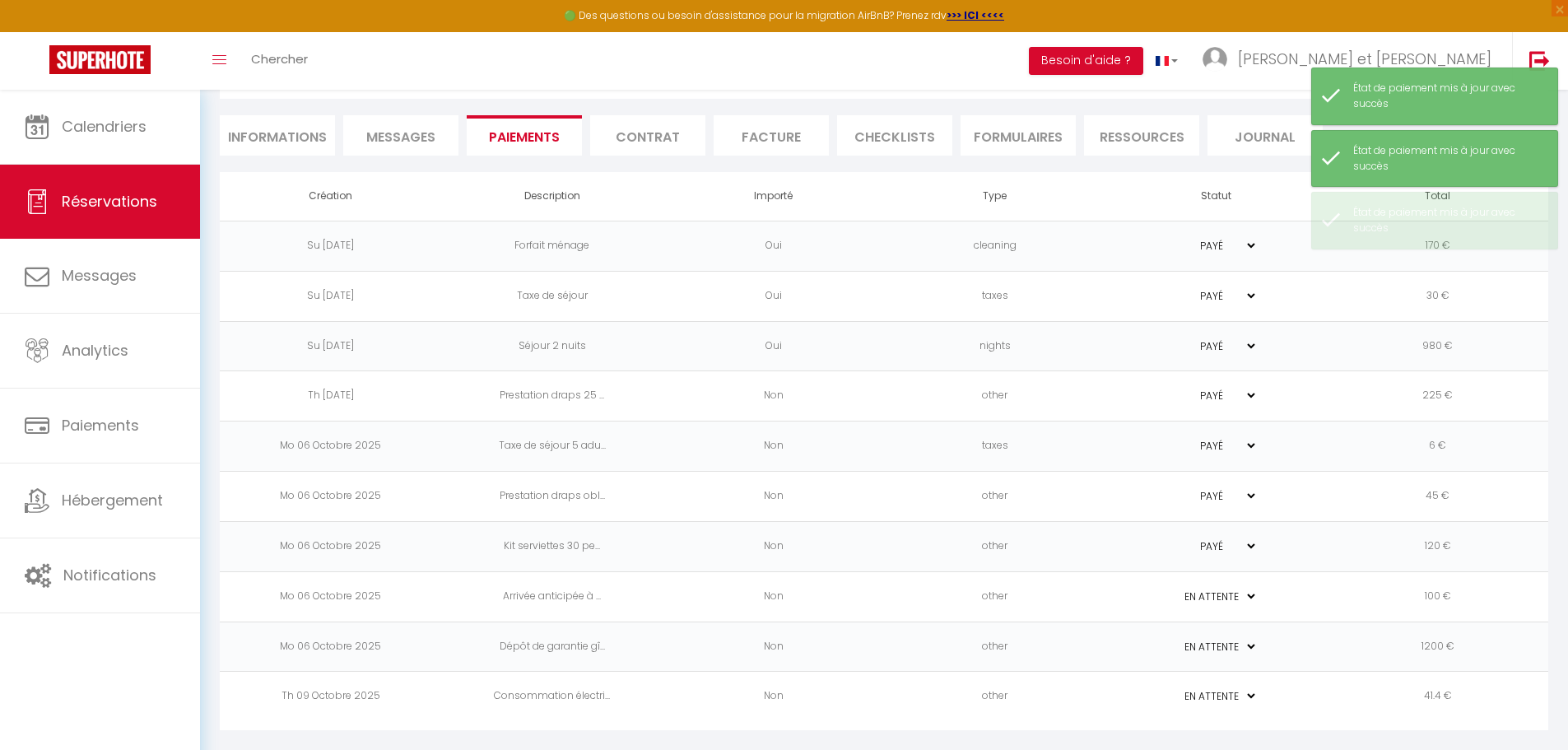
select select "1"
click at [1175, 588] on select "PAYÉ EN ATTENTE" at bounding box center [1216, 596] width 83 height 16
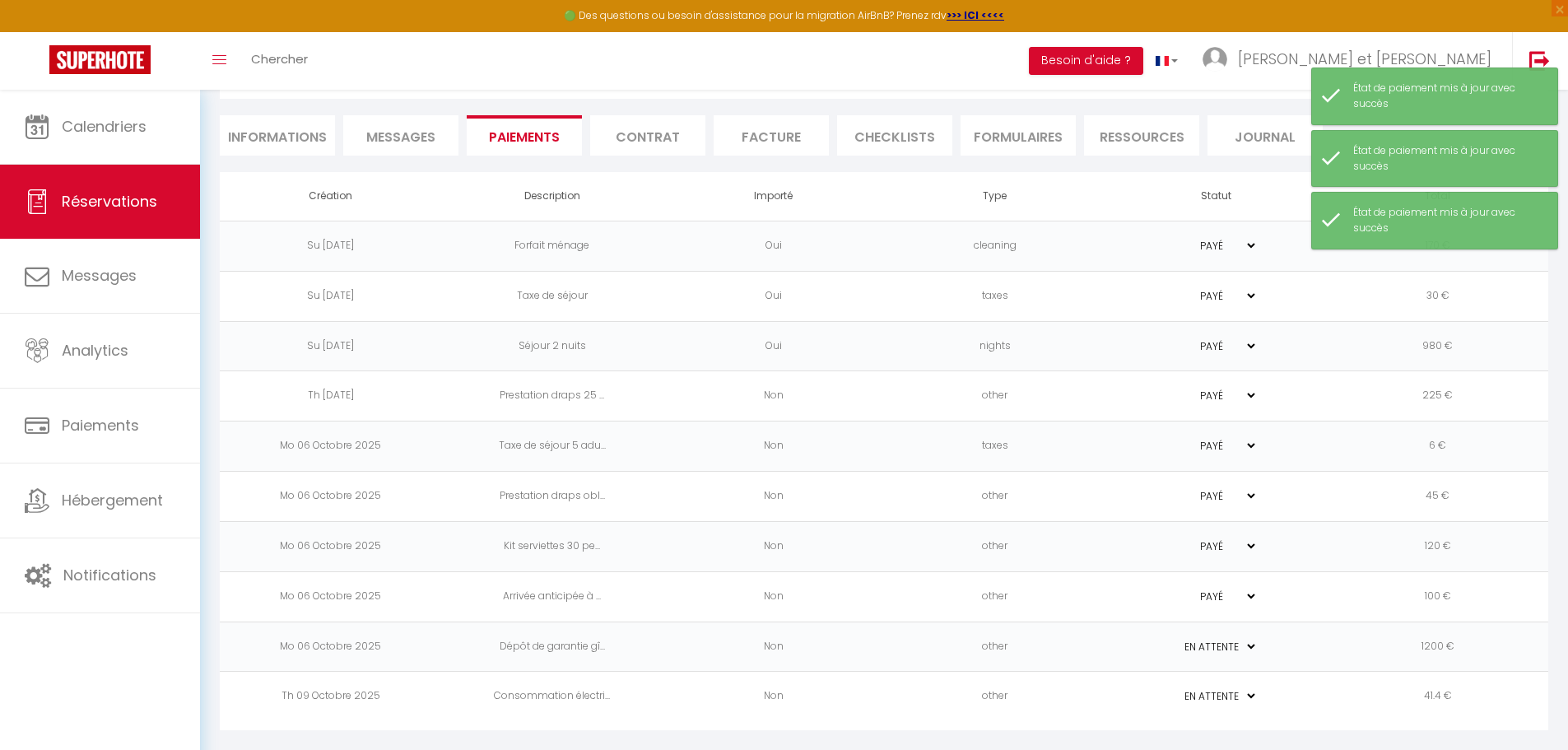
click at [1218, 645] on select "PAYÉ EN ATTENTE" at bounding box center [1216, 647] width 83 height 16
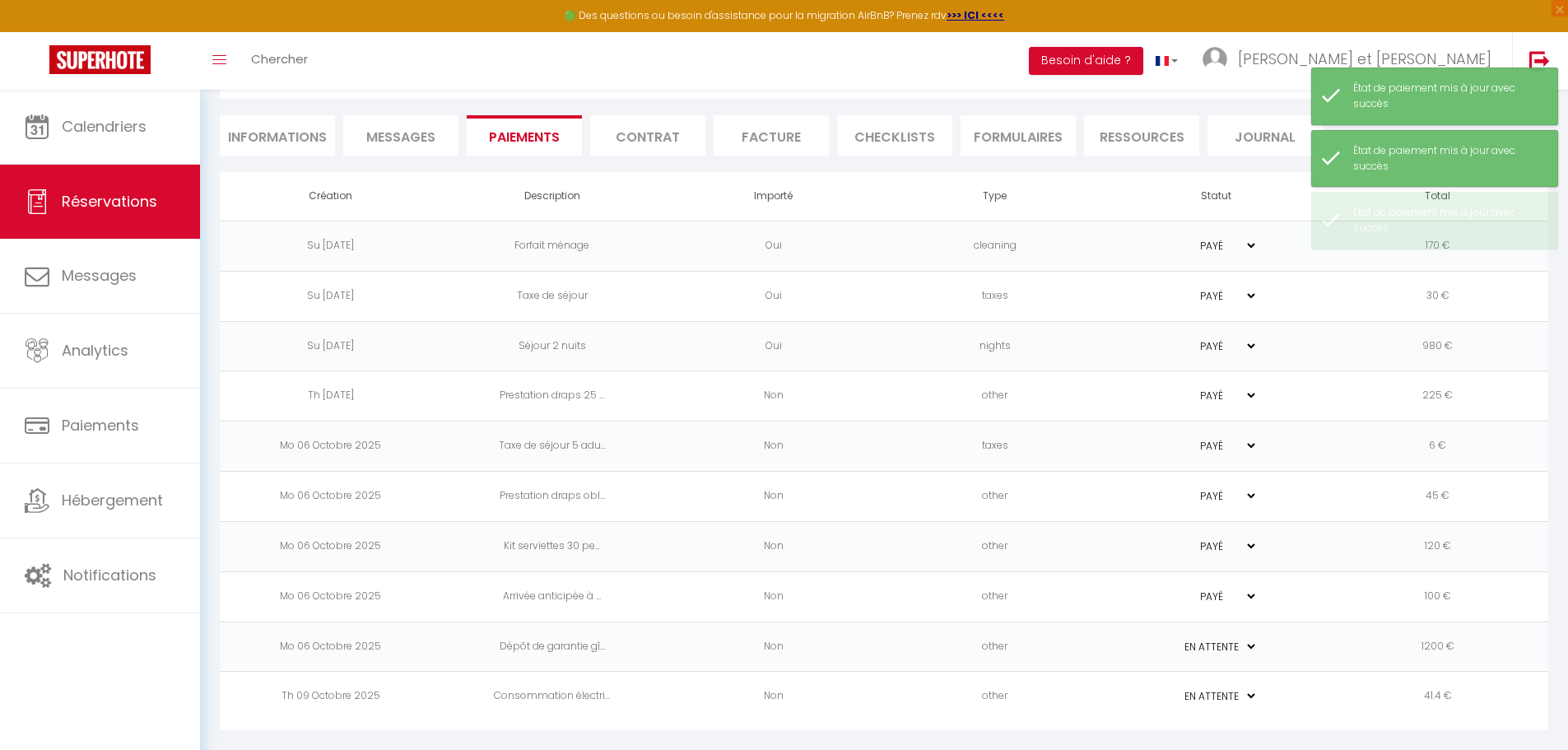
select select "1"
click at [1175, 639] on select "PAYÉ EN ATTENTE" at bounding box center [1216, 647] width 83 height 16
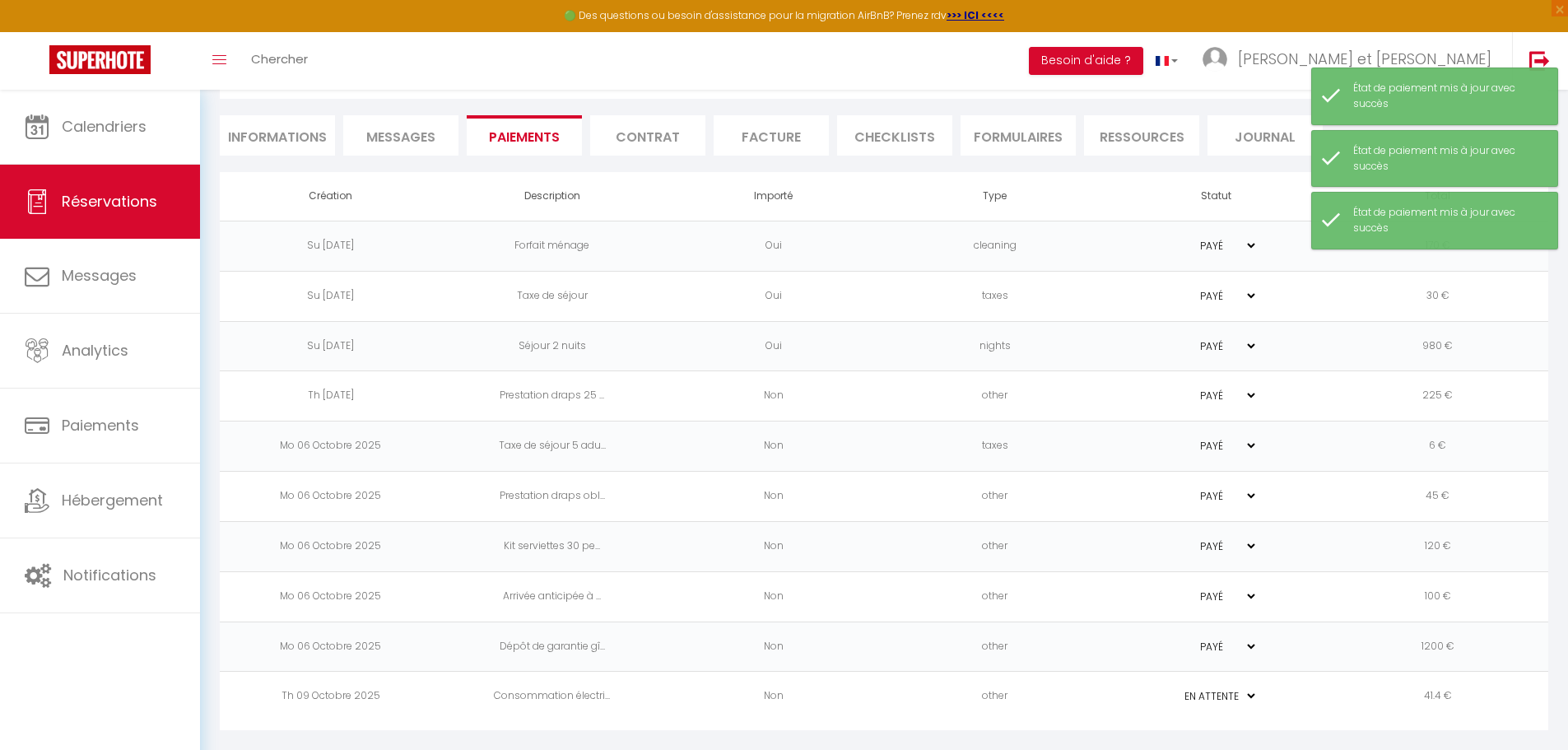
click at [1210, 694] on select "PAYÉ EN ATTENTE" at bounding box center [1216, 696] width 83 height 16
select select "1"
click at [1175, 688] on select "PAYÉ EN ATTENTE" at bounding box center [1216, 696] width 83 height 16
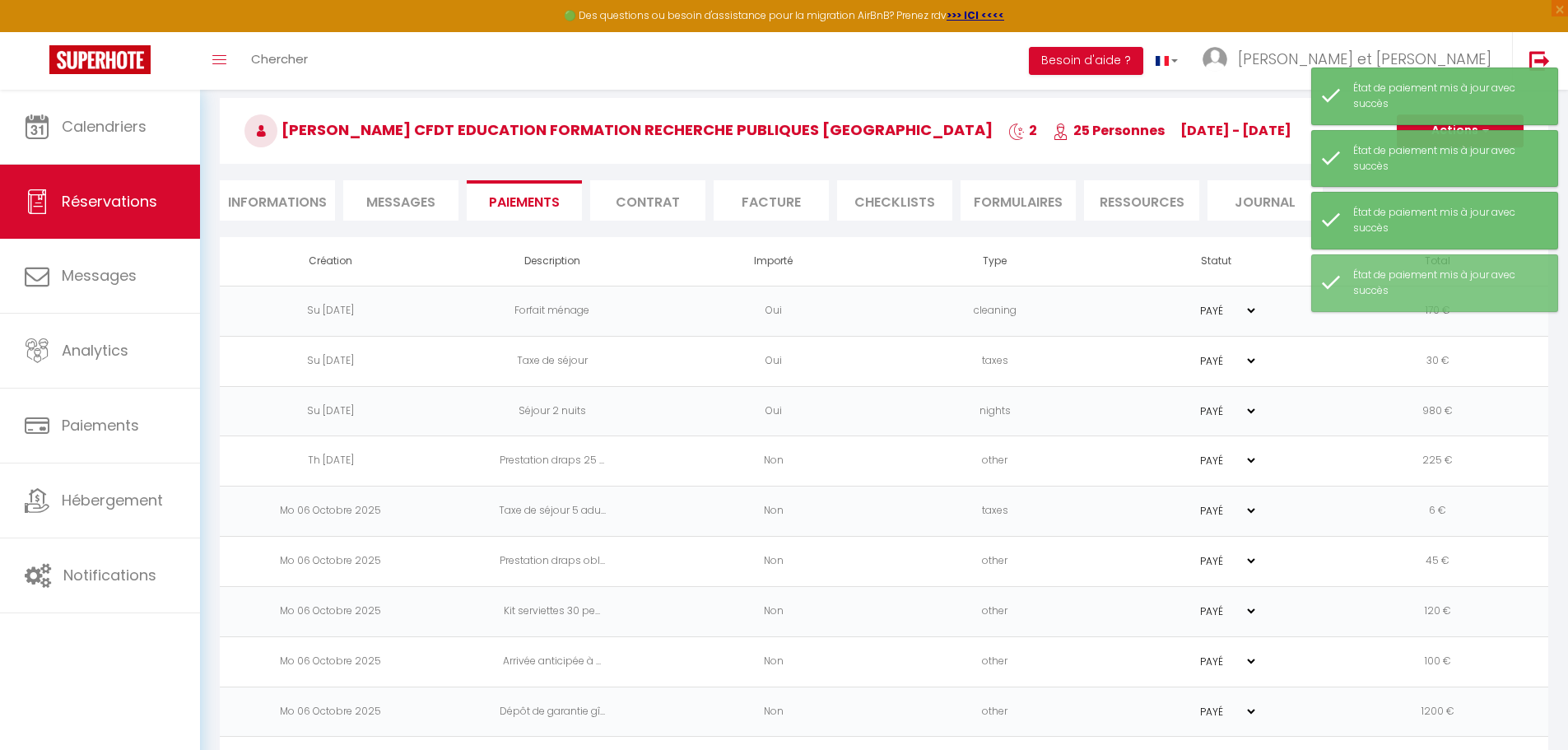
scroll to position [0, 0]
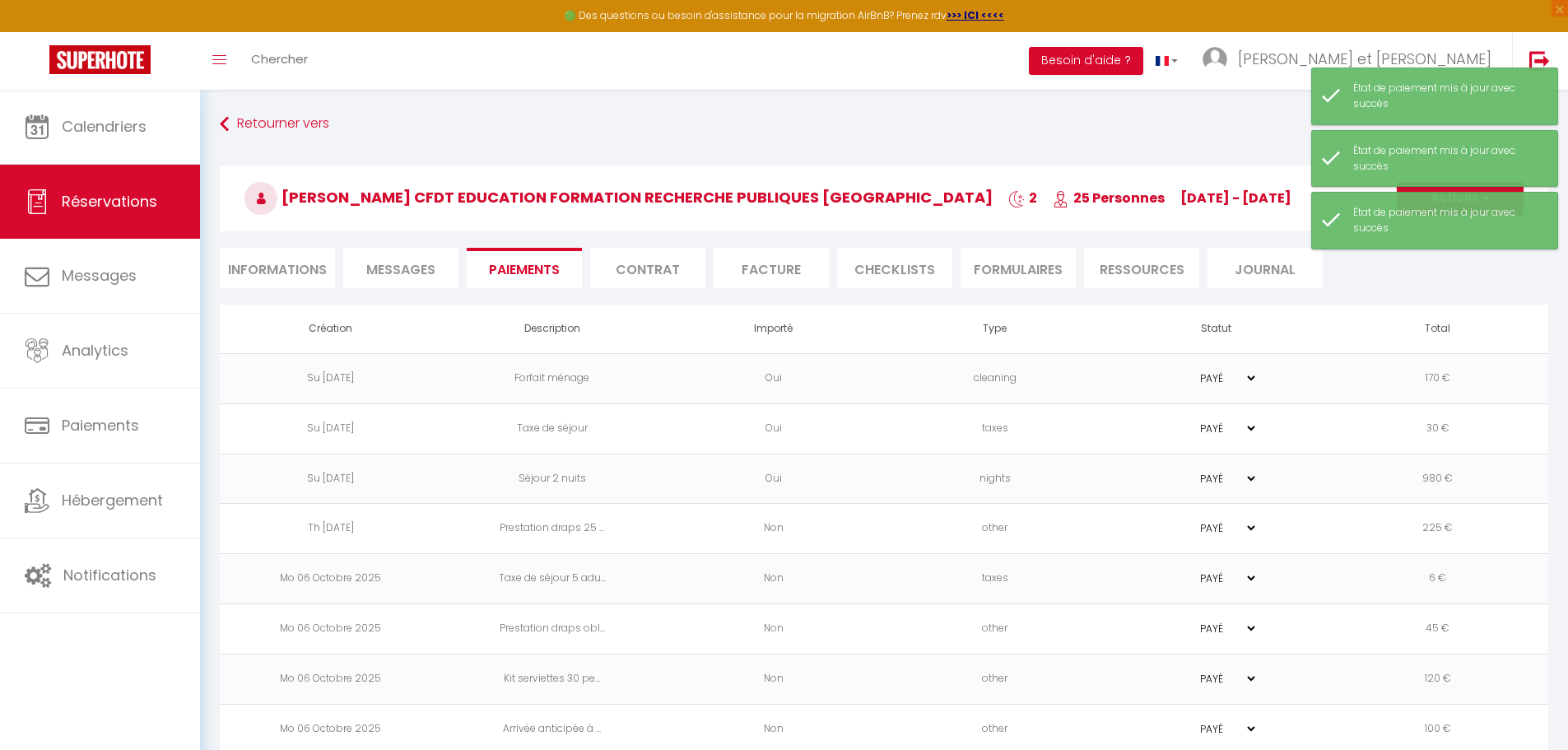
click at [763, 265] on li "Facture" at bounding box center [771, 268] width 116 height 40
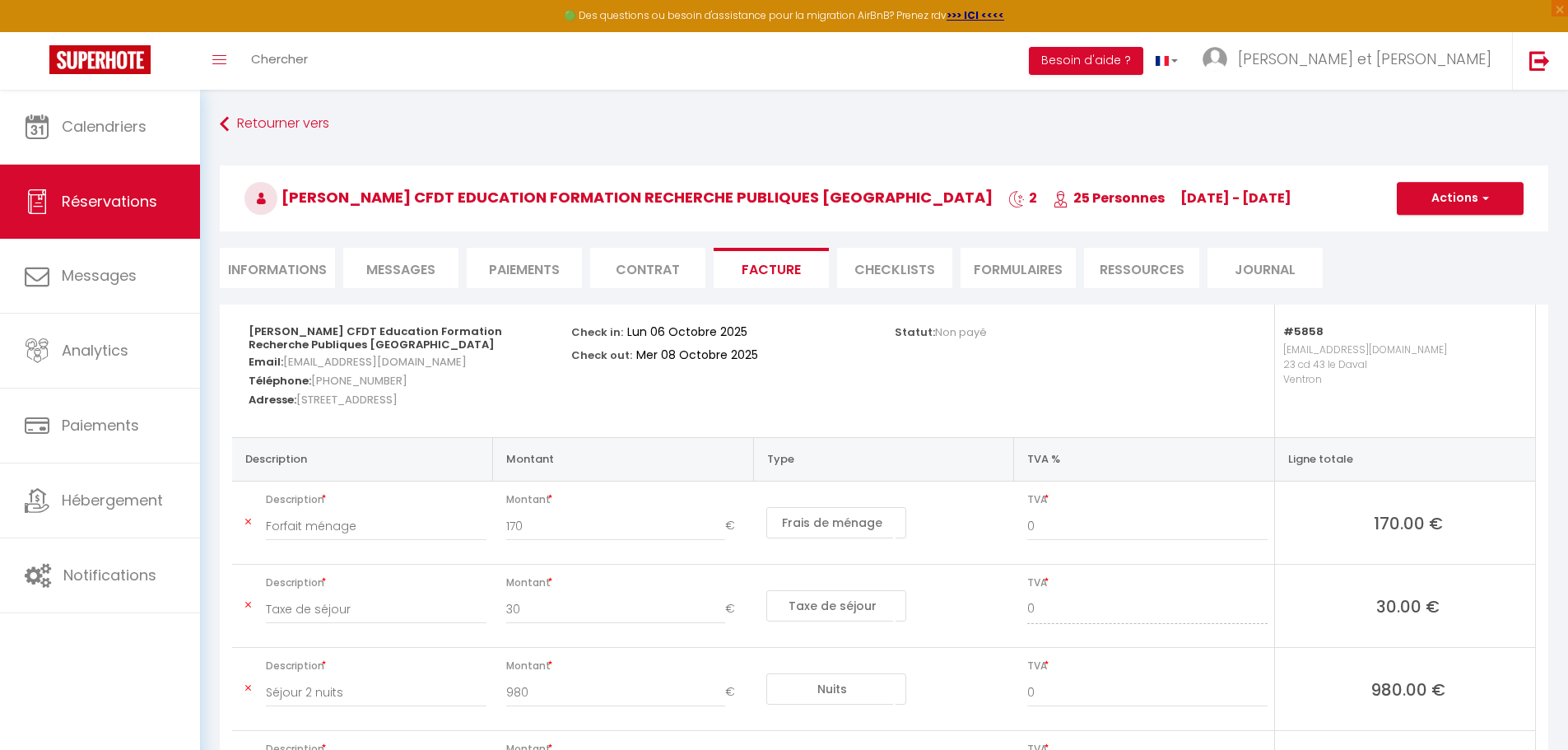
click at [299, 271] on li "Informations" at bounding box center [277, 268] width 116 height 40
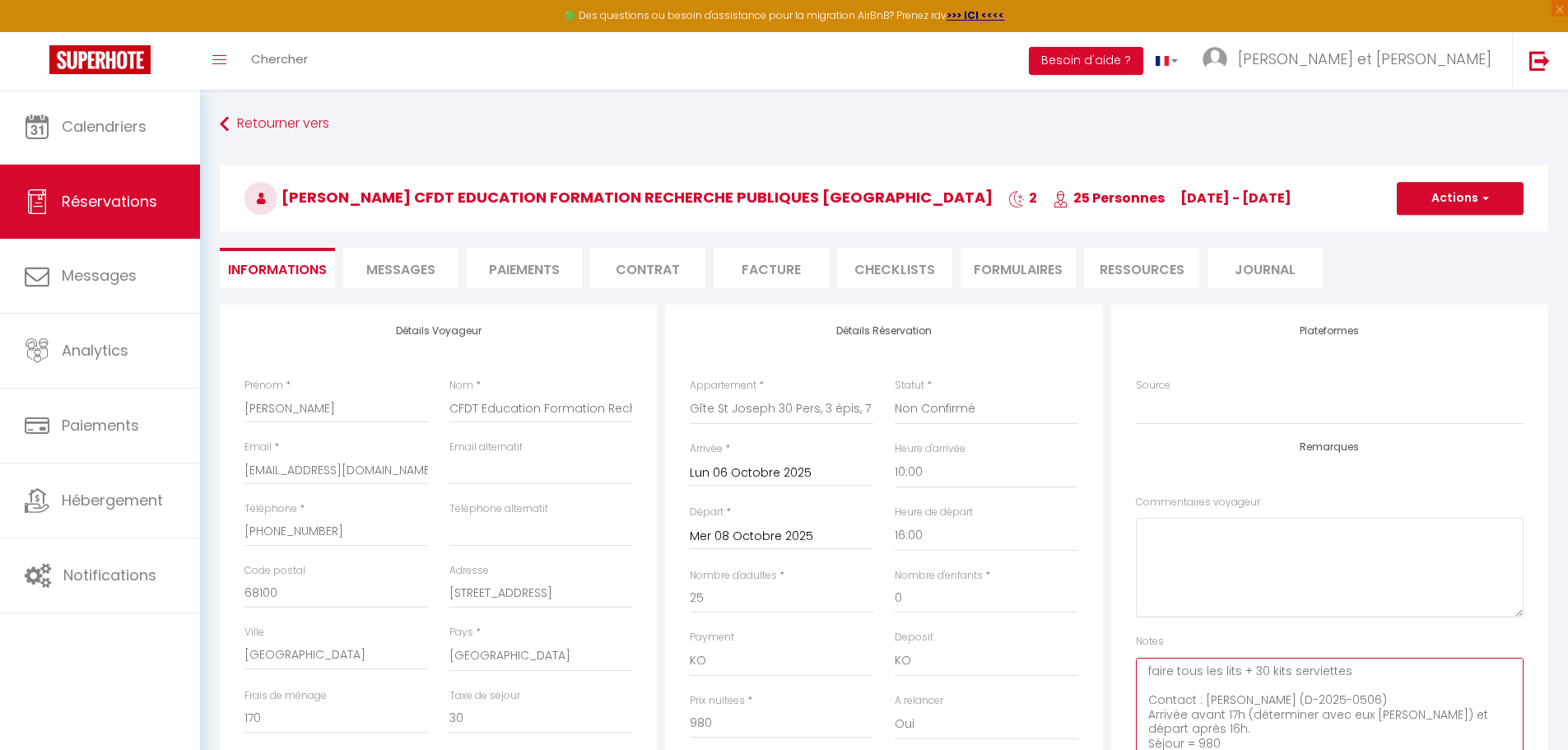
click at [1140, 667] on textarea "faire tous les lits + 30 kits serviettes Contact : [PERSON_NAME] (D-2025-0506) …" at bounding box center [1330, 707] width 387 height 100
type textarea "élec + serviettes + arrivée anticipée réglé par chèque = 261.40 faire tous les …"
click at [1477, 205] on button "Actions" at bounding box center [1460, 198] width 127 height 33
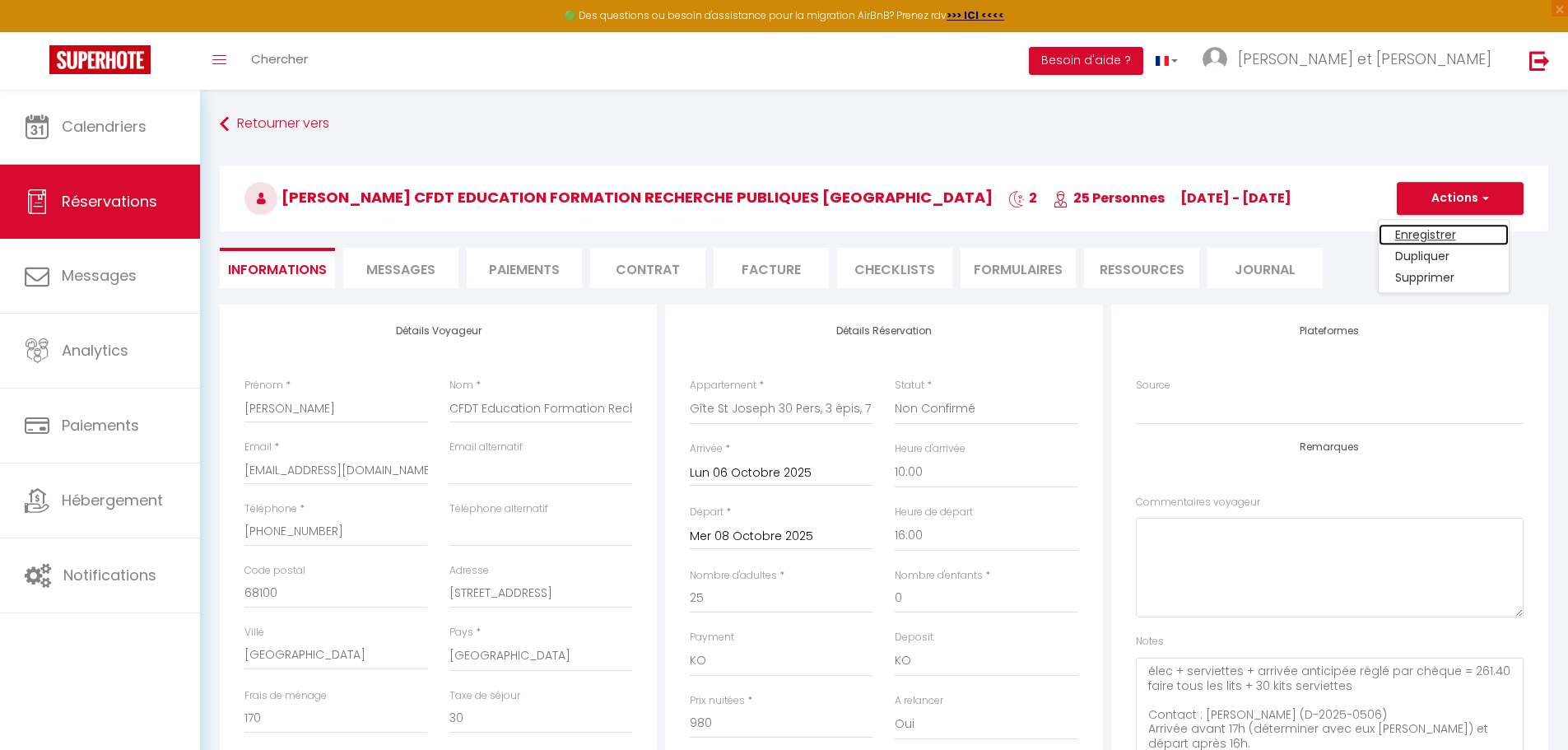
click at [1468, 229] on link "Enregistrer" at bounding box center [1444, 235] width 130 height 22
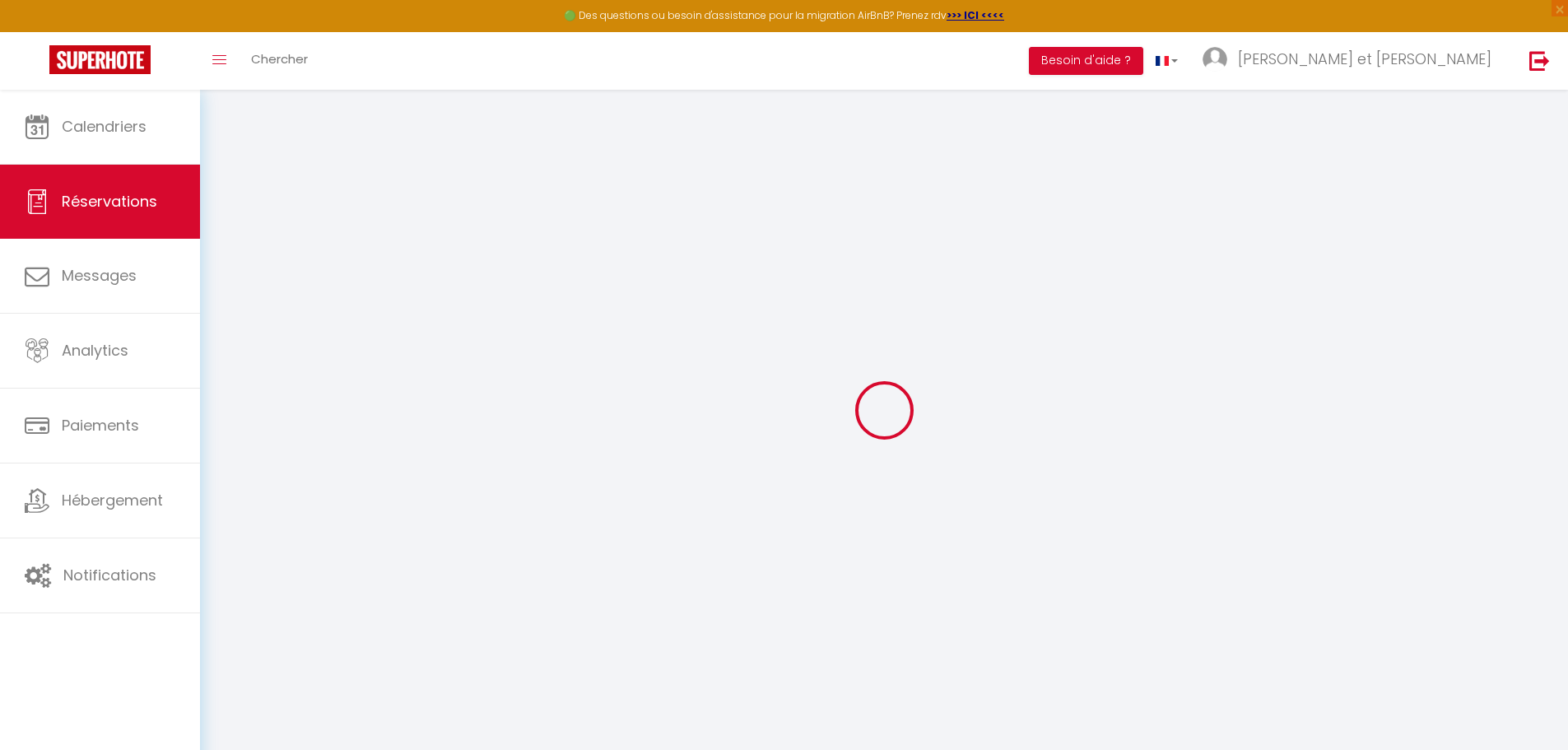
select select "not_cancelled"
